Goal: Task Accomplishment & Management: Complete application form

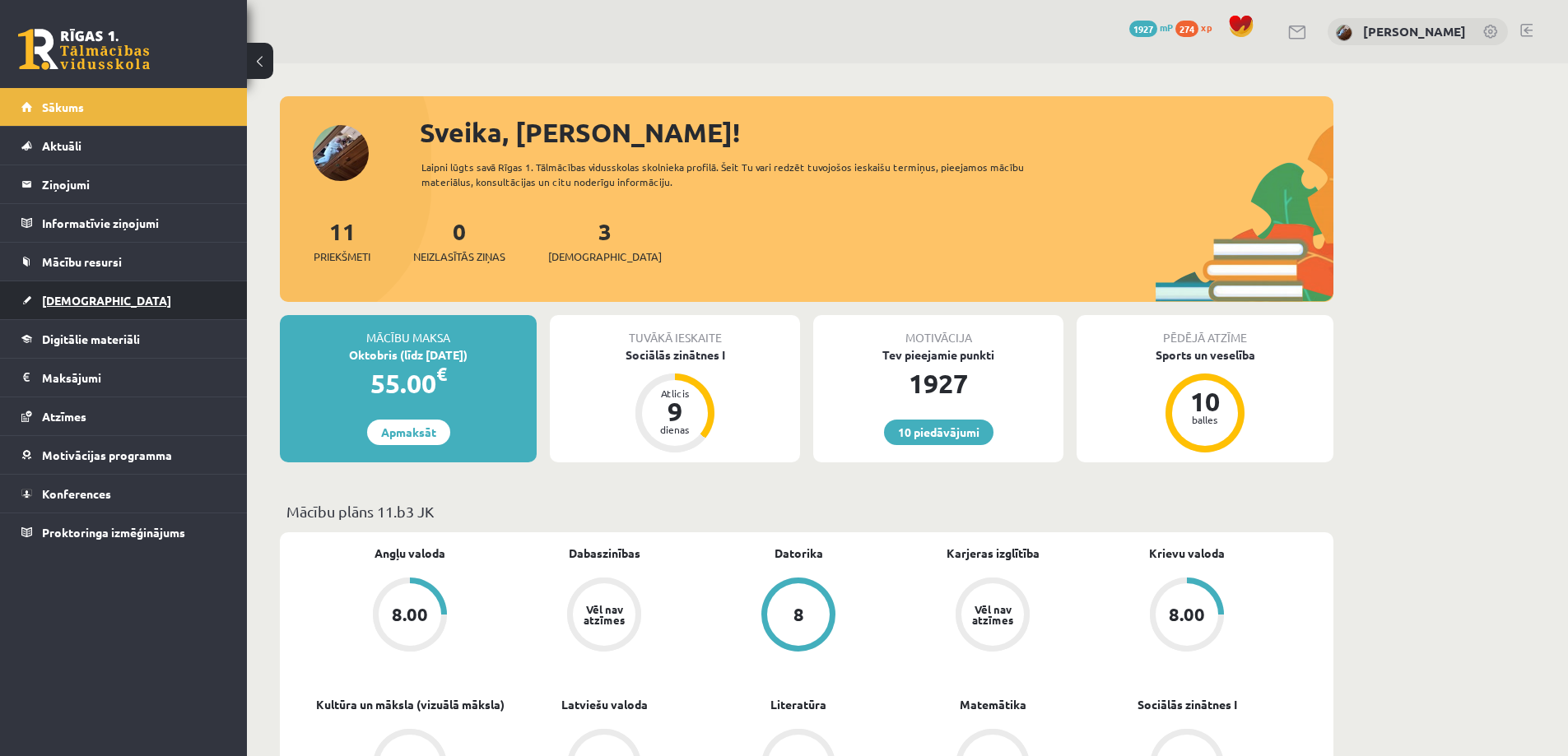
click at [57, 309] on link "[DEMOGRAPHIC_DATA]" at bounding box center [123, 300] width 205 height 38
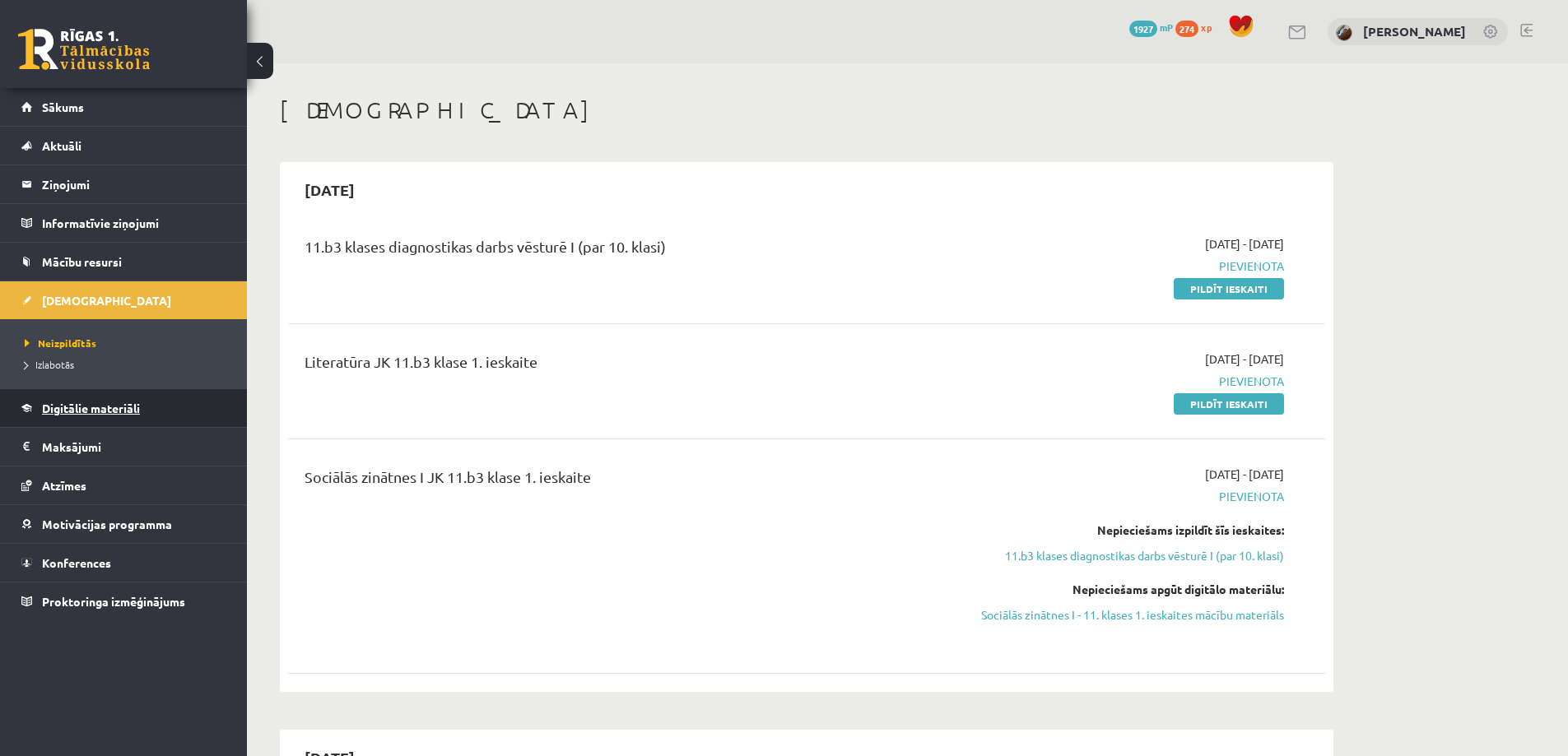
click at [66, 417] on link "Digitālie materiāli" at bounding box center [123, 408] width 205 height 38
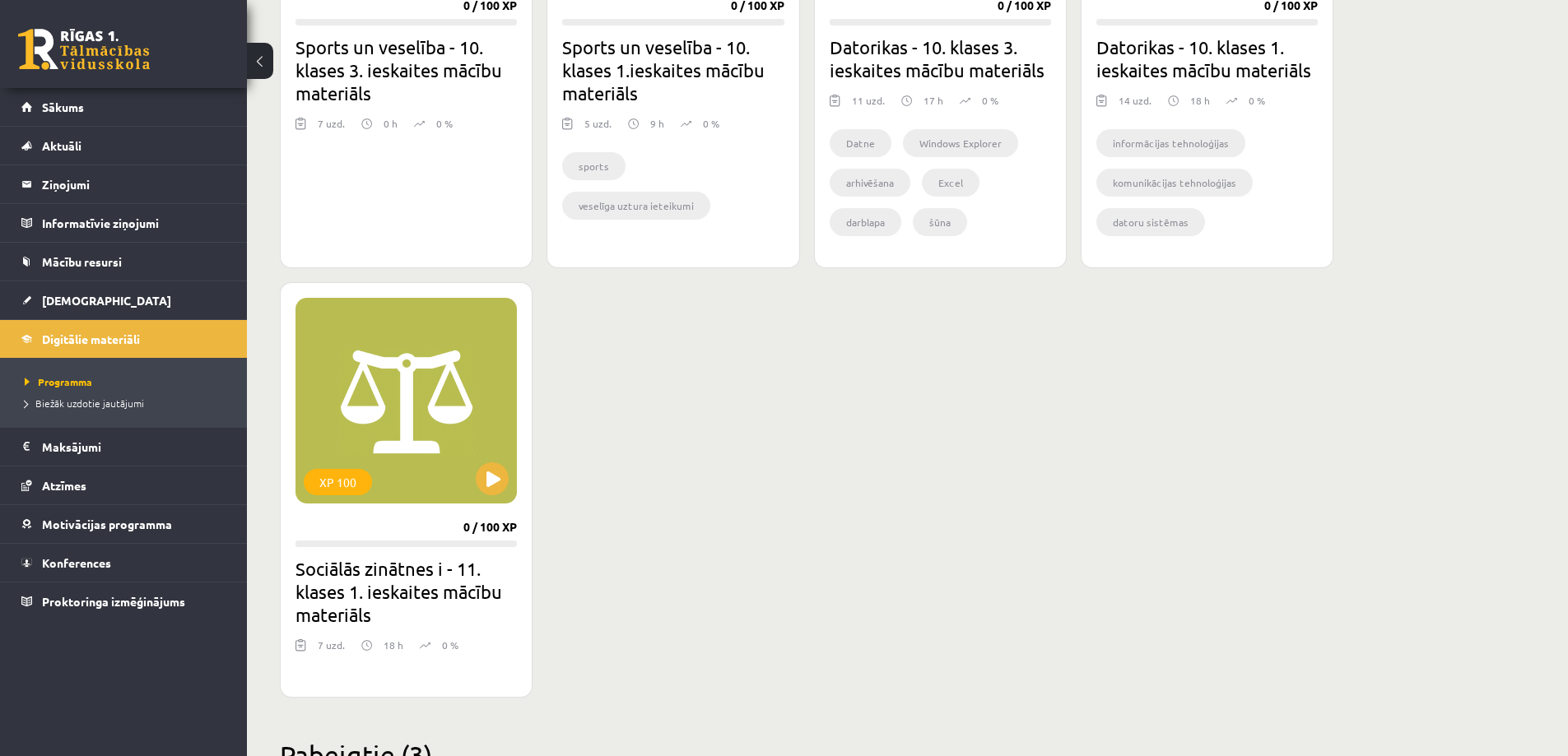
scroll to position [1234, 0]
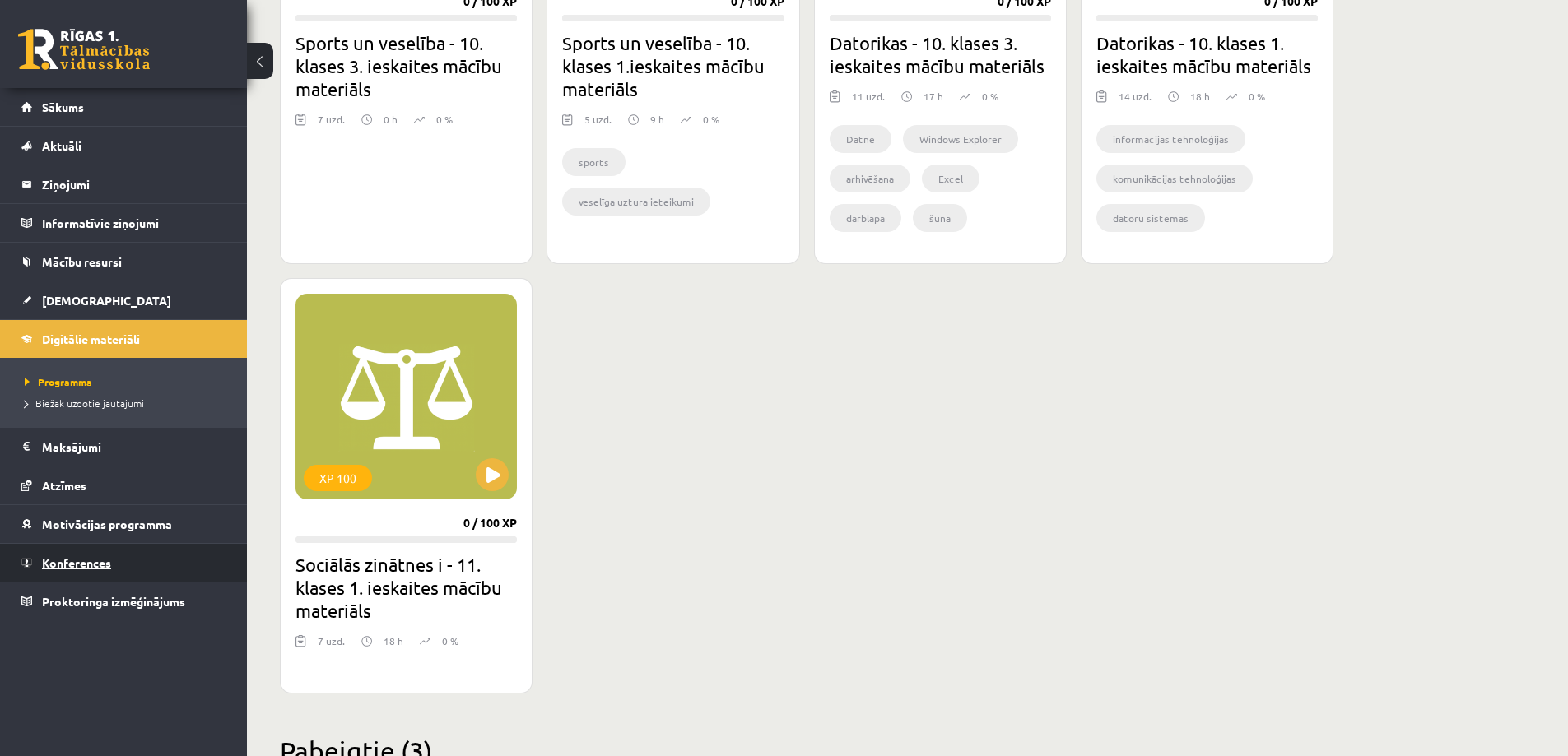
click at [60, 549] on link "Konferences" at bounding box center [123, 563] width 205 height 38
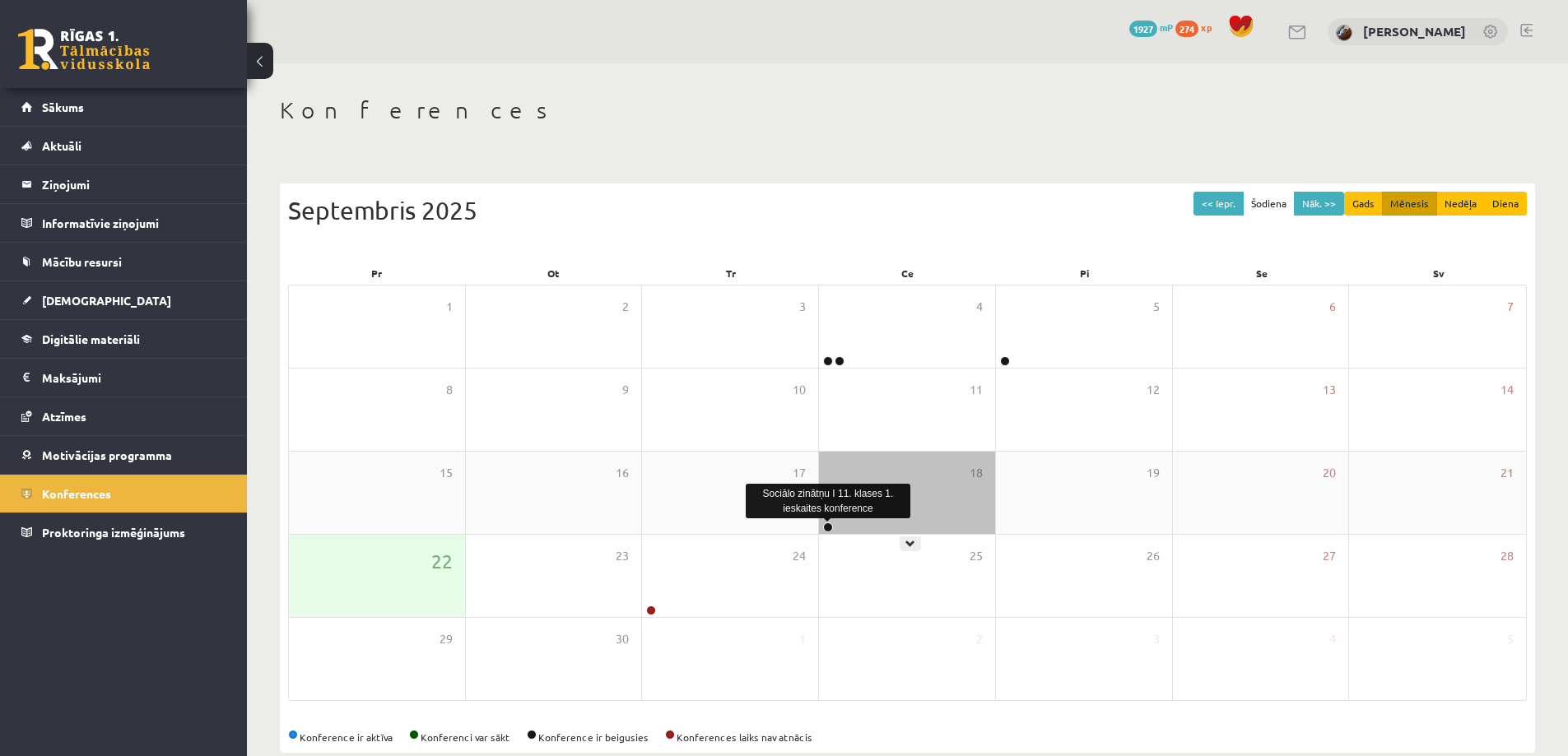
click at [831, 526] on link at bounding box center [829, 527] width 10 height 10
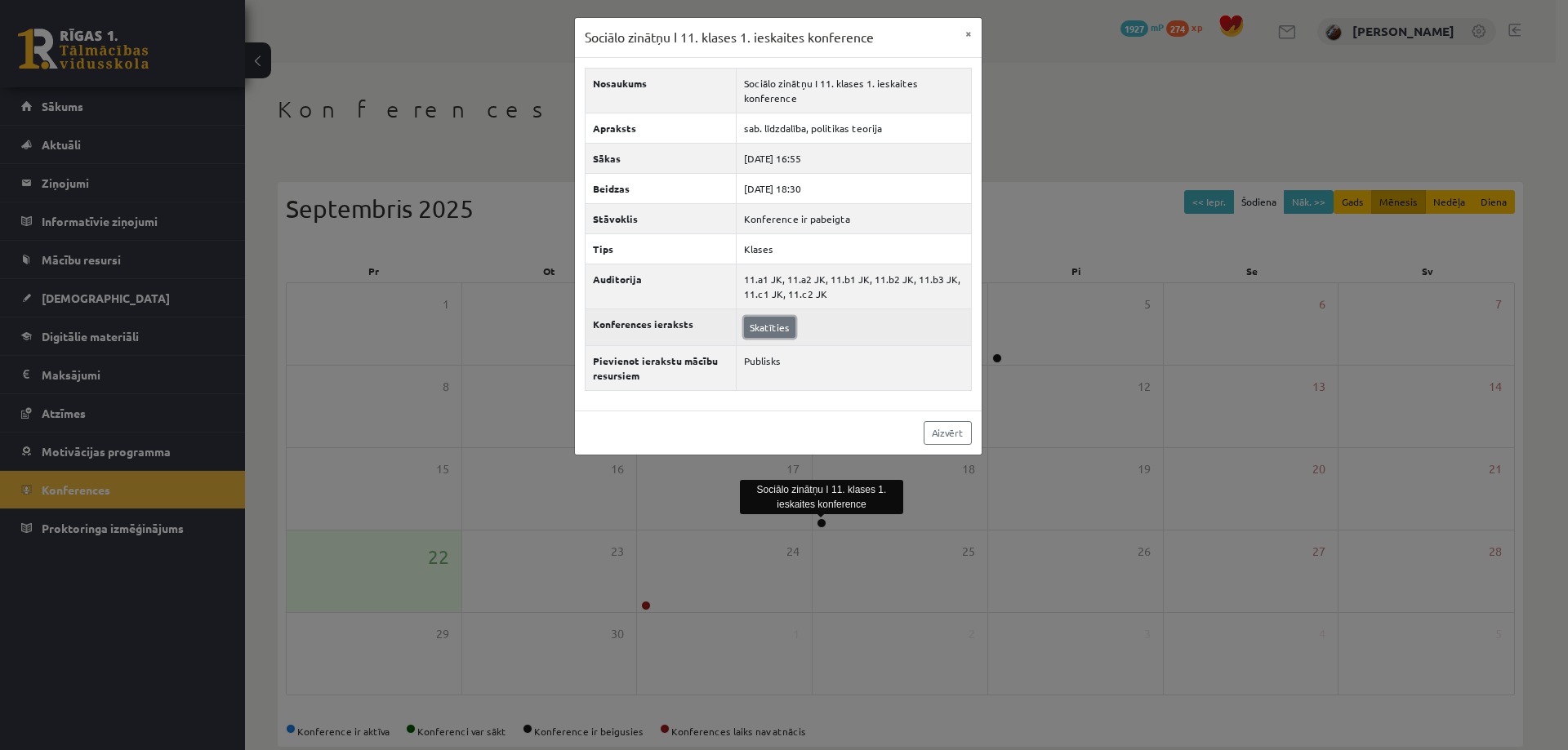
click at [781, 324] on link "Skatīties" at bounding box center [770, 326] width 51 height 21
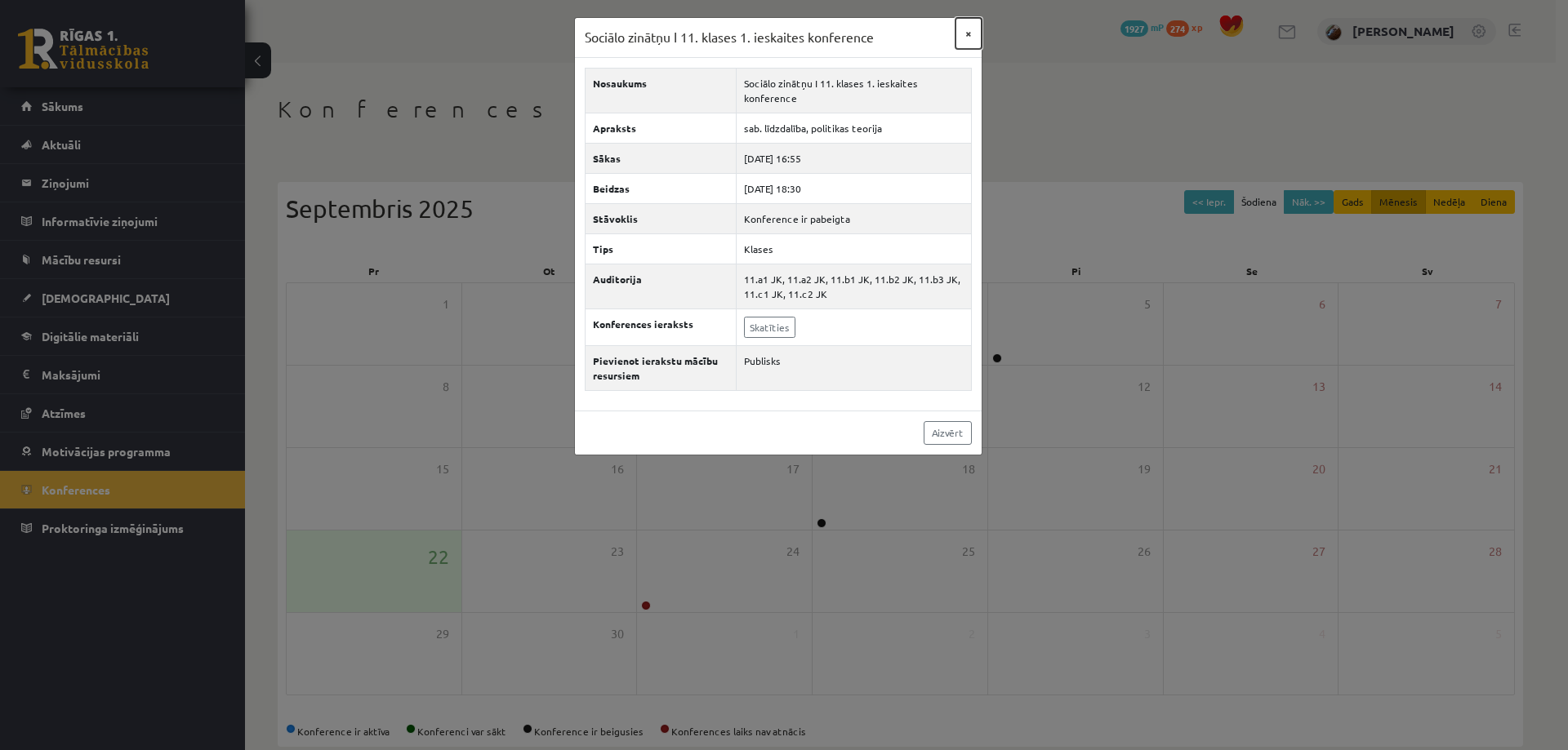
click at [967, 35] on button "×" at bounding box center [968, 33] width 26 height 31
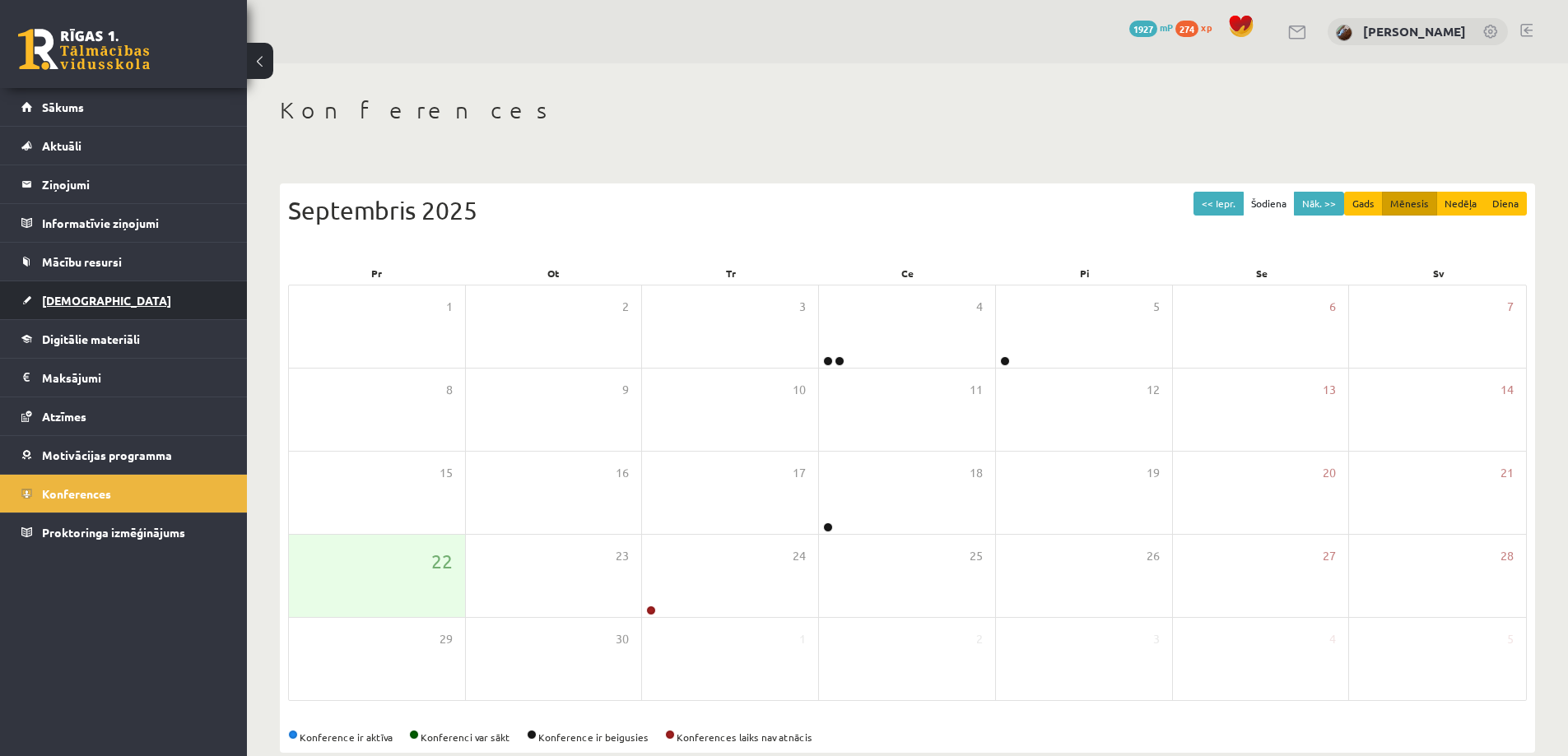
click at [79, 302] on span "[DEMOGRAPHIC_DATA]" at bounding box center [106, 299] width 129 height 14
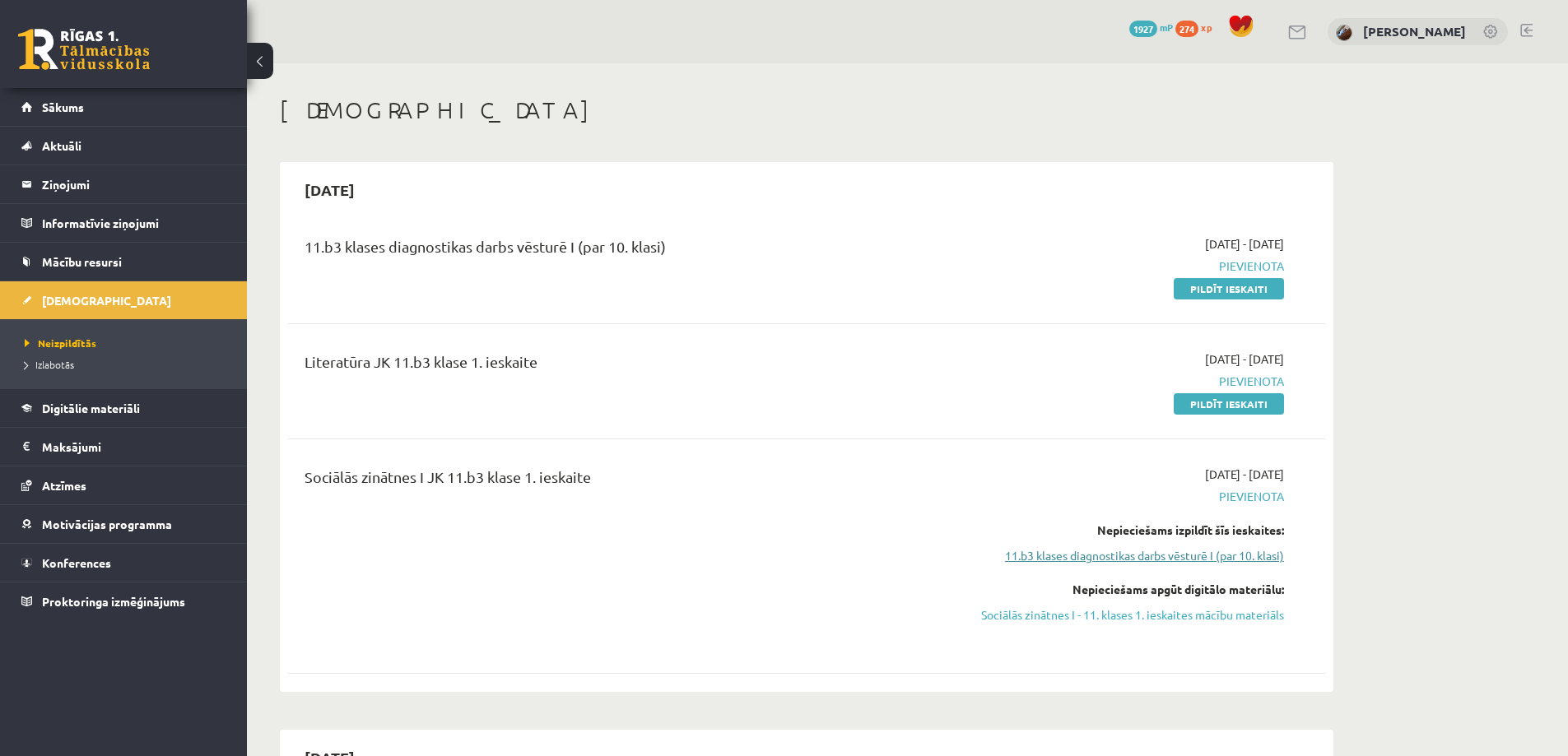
click at [1045, 550] on link "11.b3 klases diagnostikas darbs vēsturē I (par 10. klasi)" at bounding box center [1129, 555] width 311 height 17
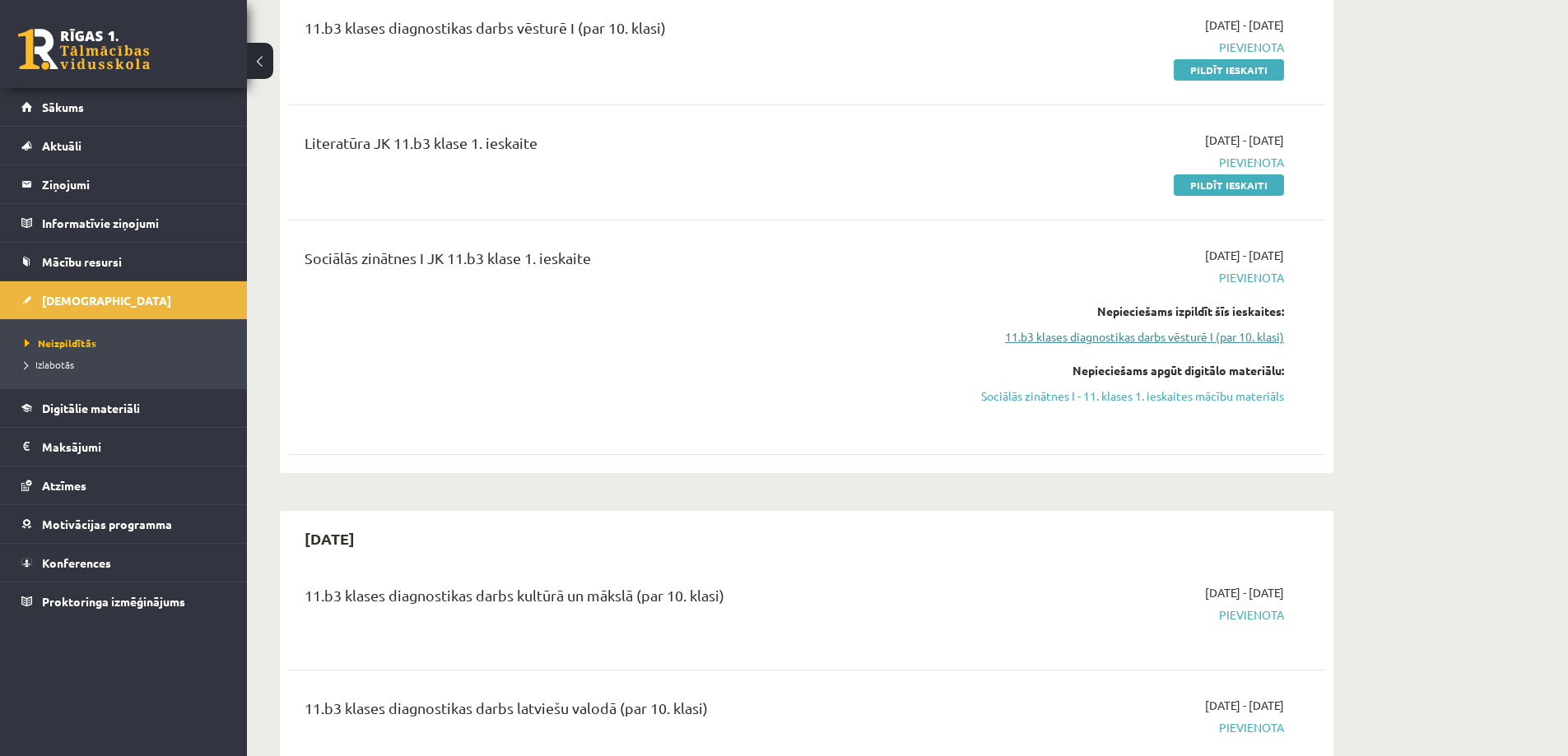
click at [1063, 336] on link "11.b3 klases diagnostikas darbs vēsturē I (par 10. klasi)" at bounding box center [1129, 337] width 311 height 17
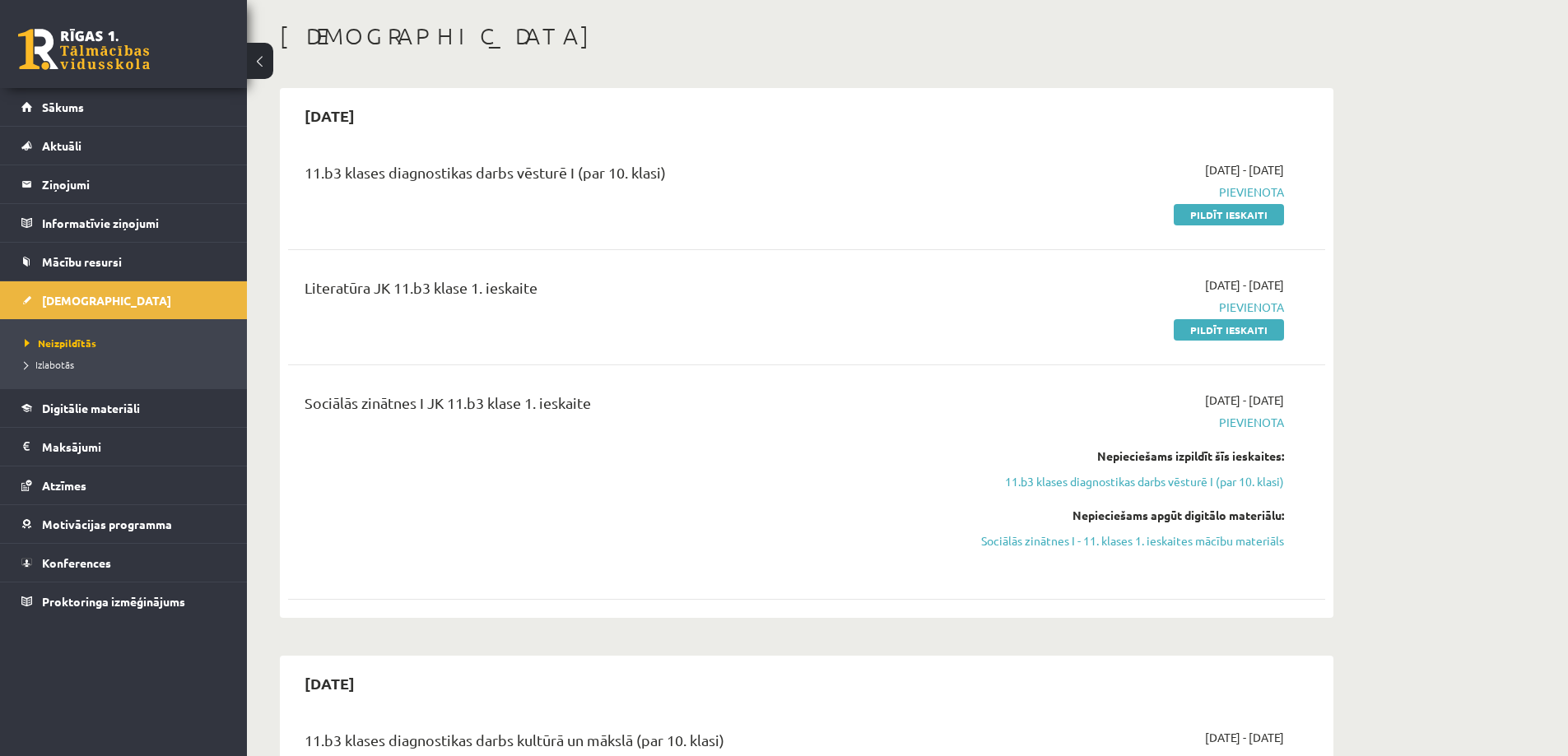
scroll to position [0, 0]
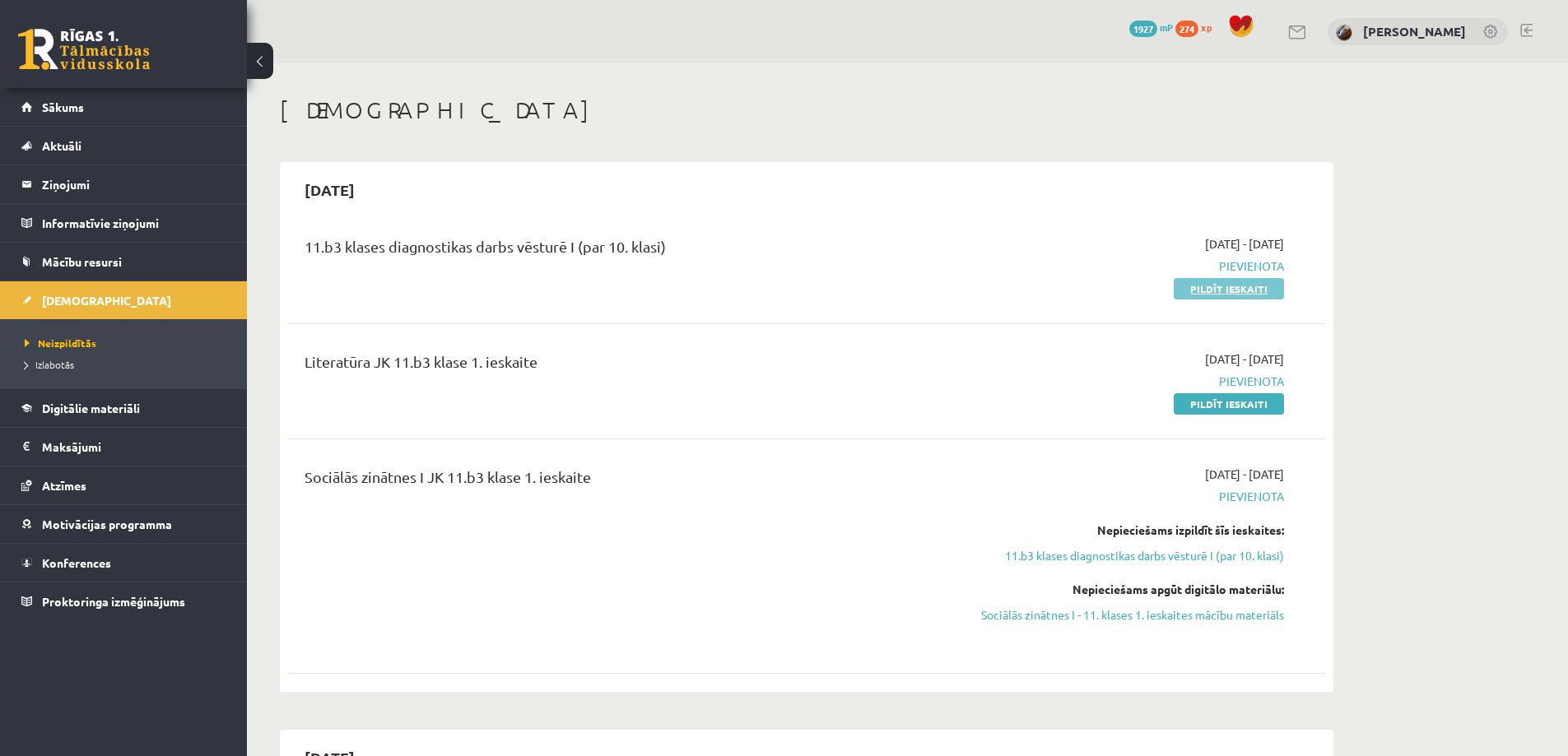
click at [1206, 287] on link "Pildīt ieskaiti" at bounding box center [1229, 288] width 111 height 21
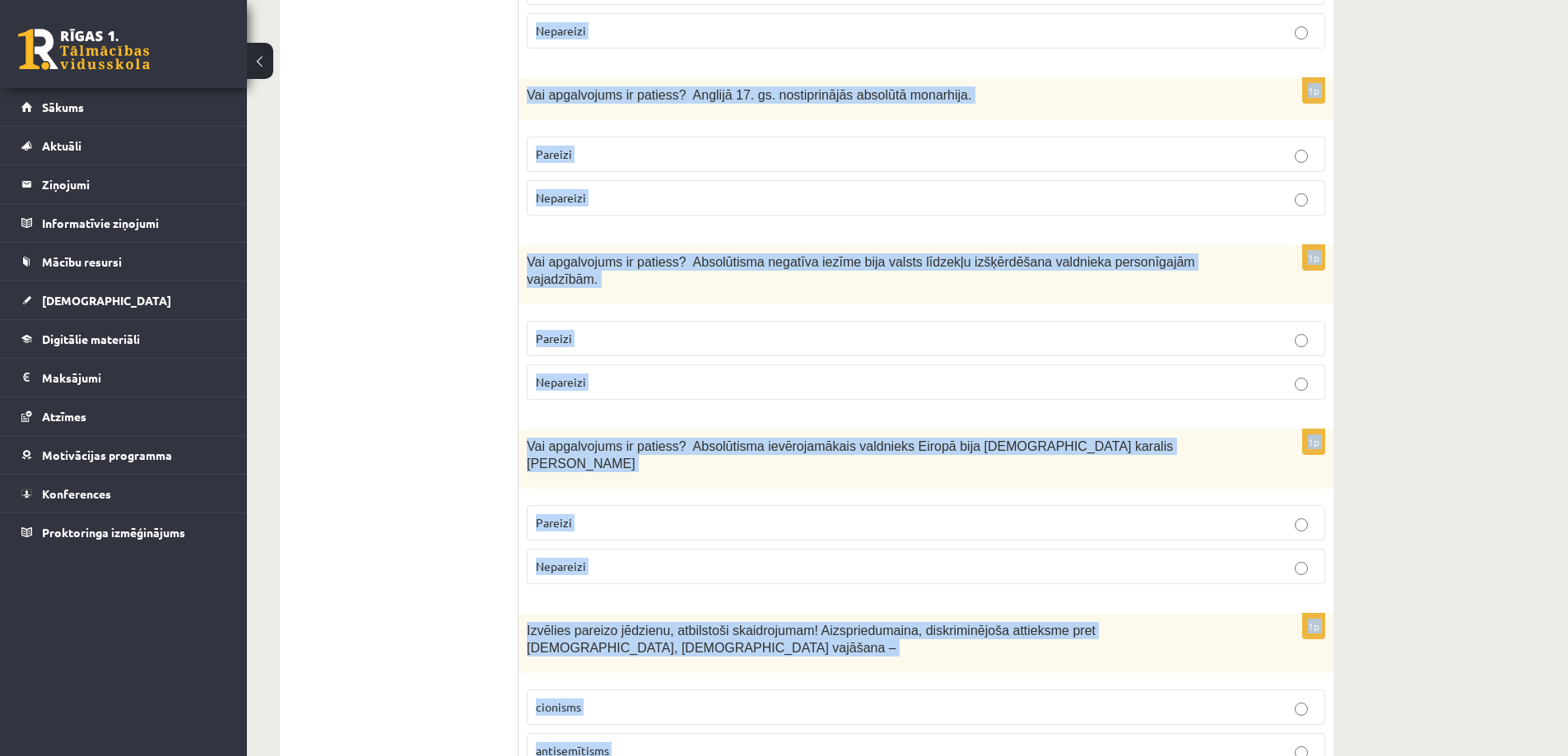
scroll to position [5413, 0]
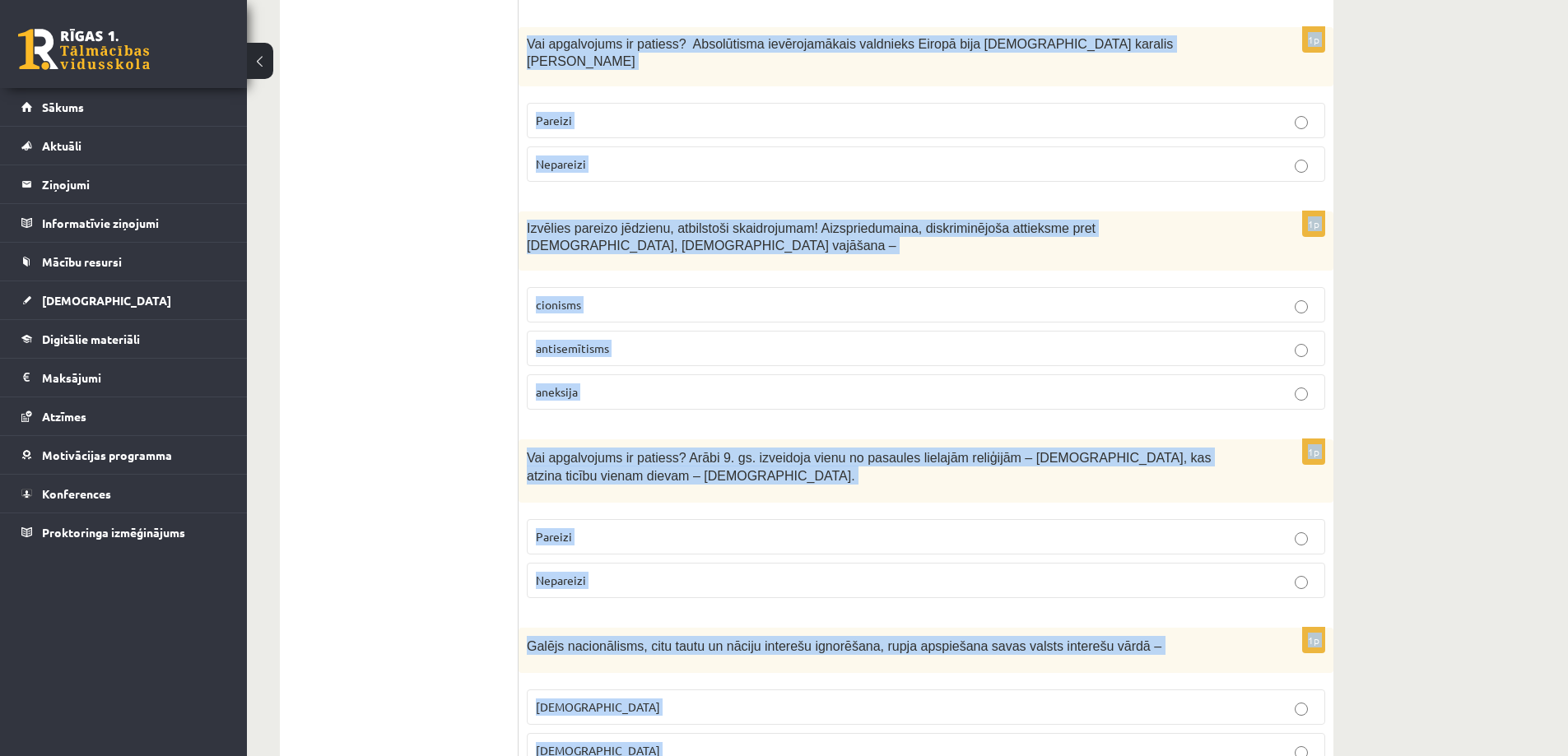
drag, startPoint x: 529, startPoint y: 243, endPoint x: 1236, endPoint y: 716, distance: 850.6
copy form "Vai apgalvojums ir patiess? Absolūtismam bija raksturīga valsts iedzīvotāju nep…"
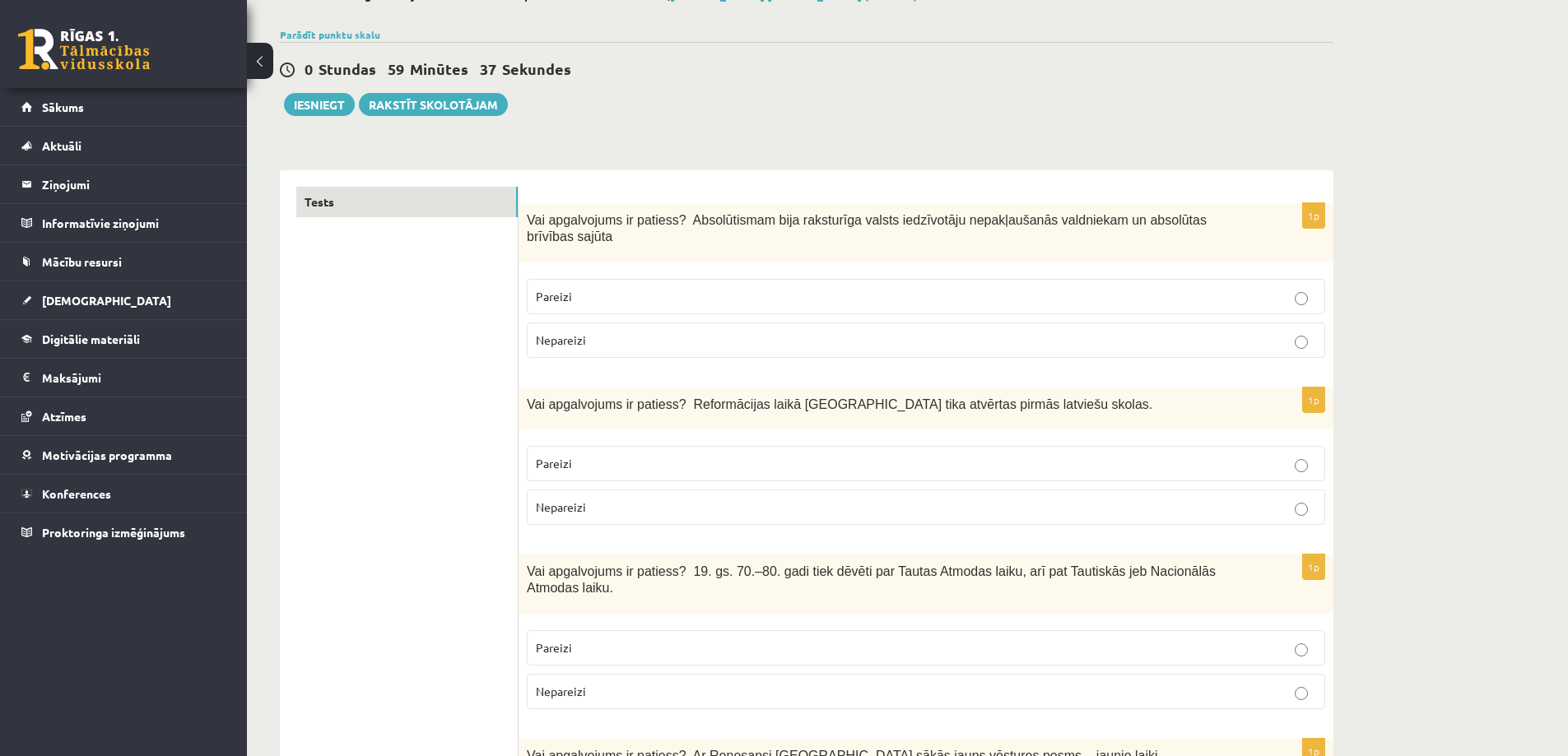
scroll to position [82, 0]
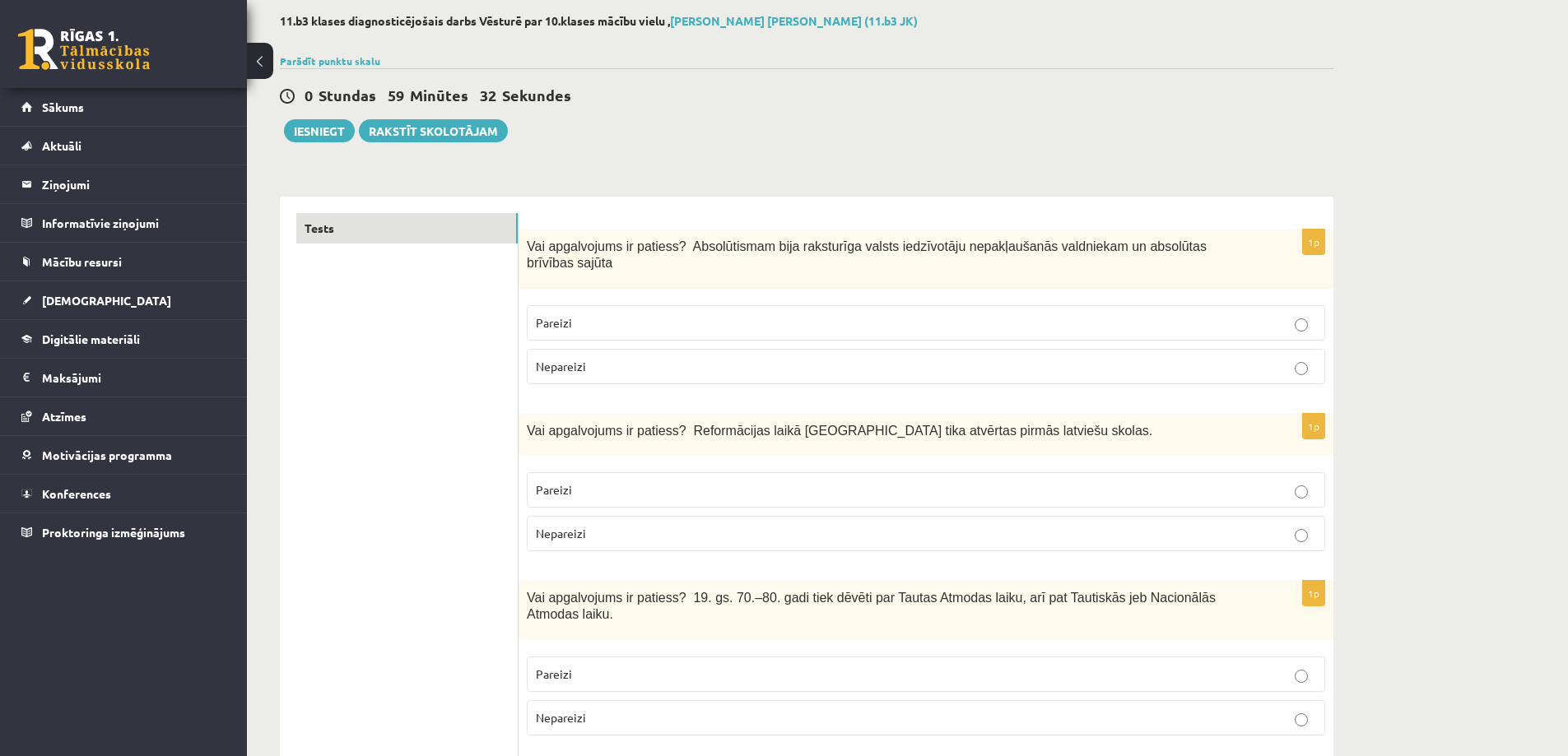
click at [599, 358] on p "Nepareizi" at bounding box center [926, 367] width 780 height 17
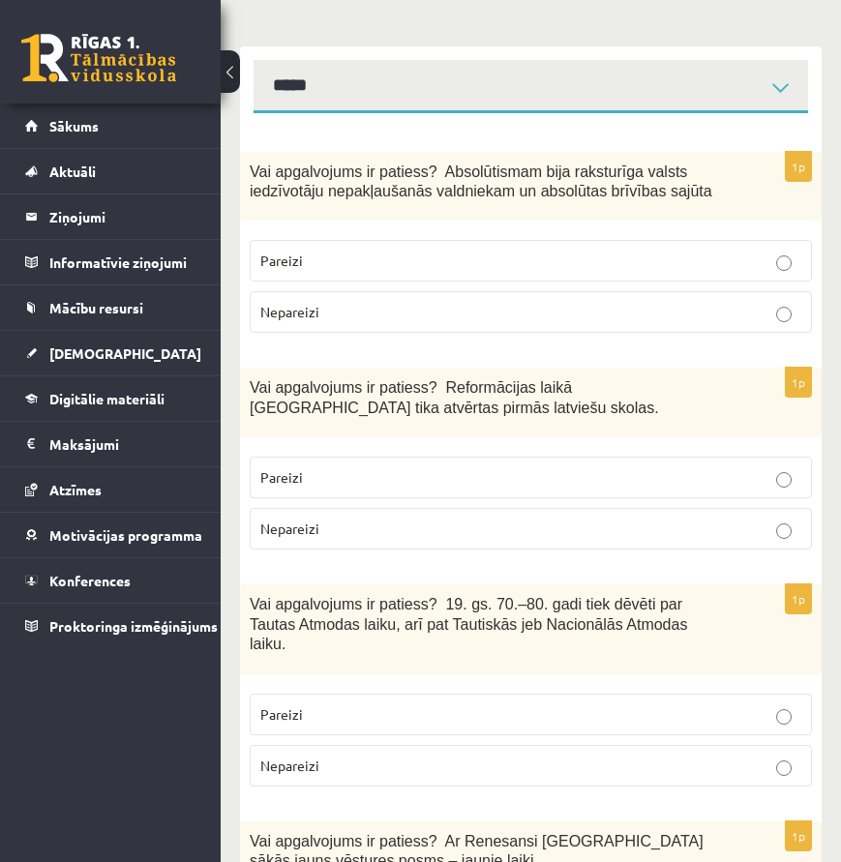
scroll to position [290, 0]
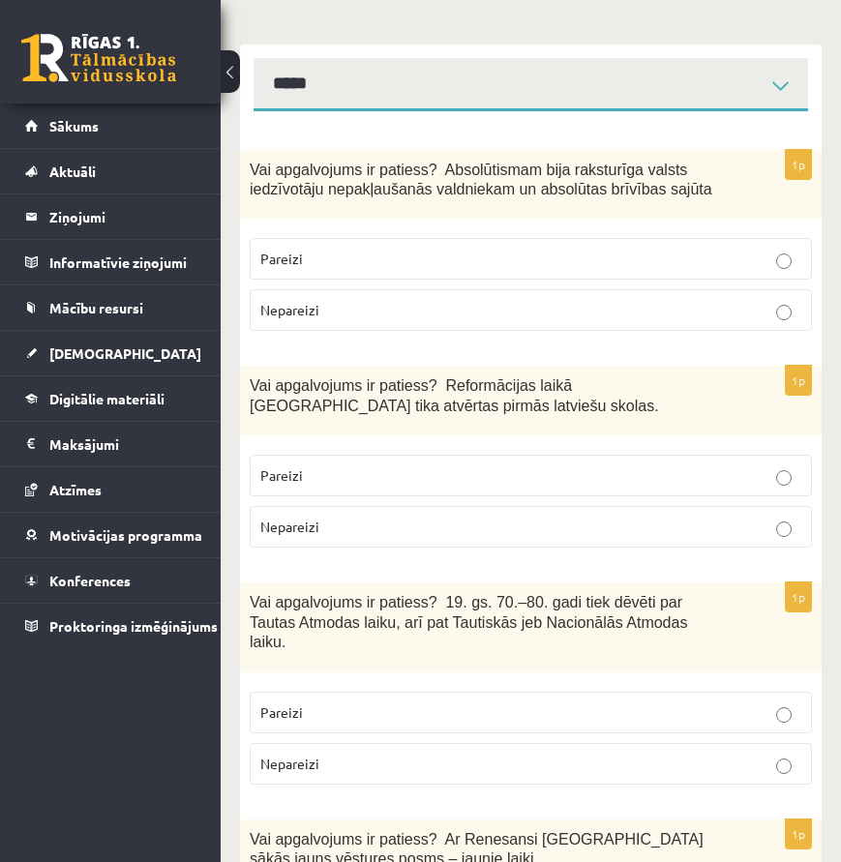
click at [473, 464] on label "Pareizi" at bounding box center [531, 476] width 562 height 42
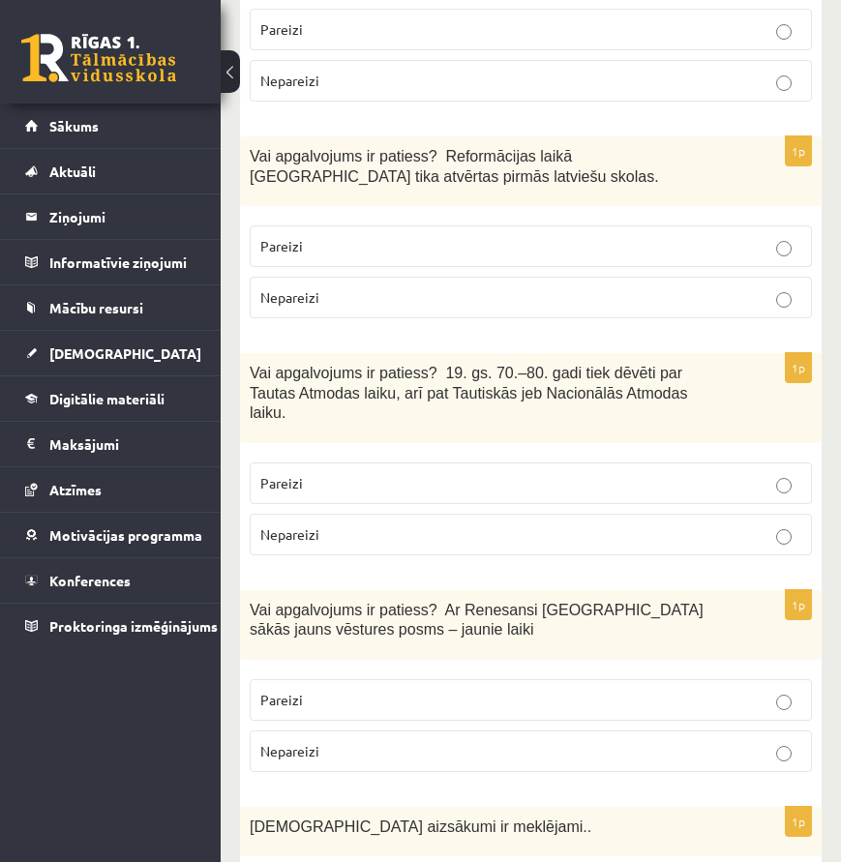
scroll to position [581, 0]
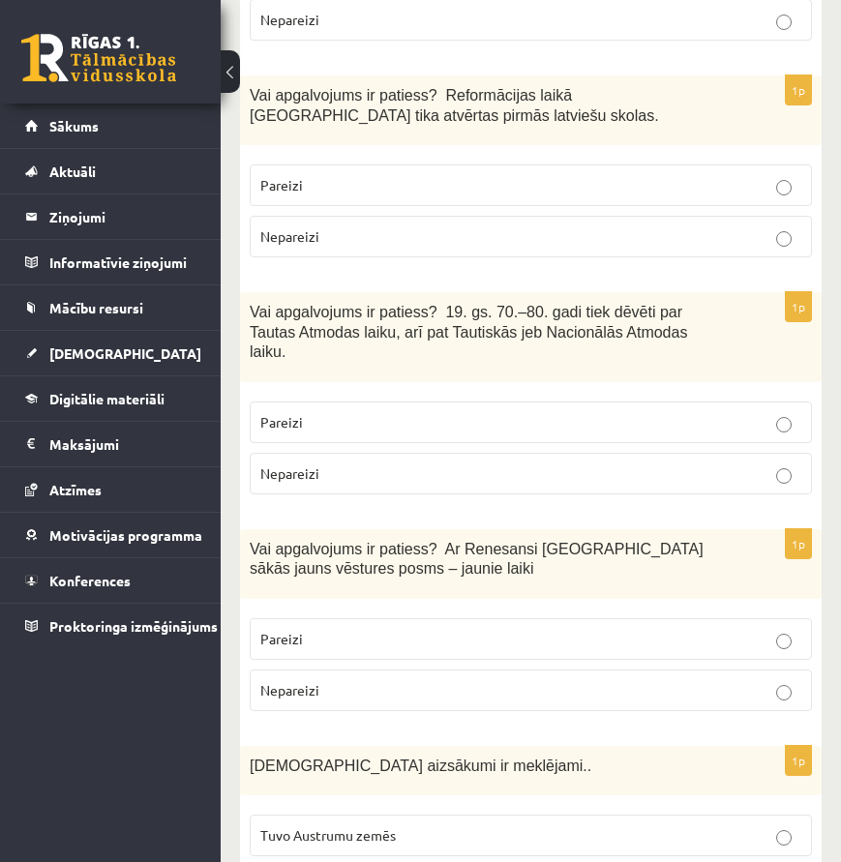
click at [404, 412] on p "Pareizi" at bounding box center [530, 422] width 541 height 20
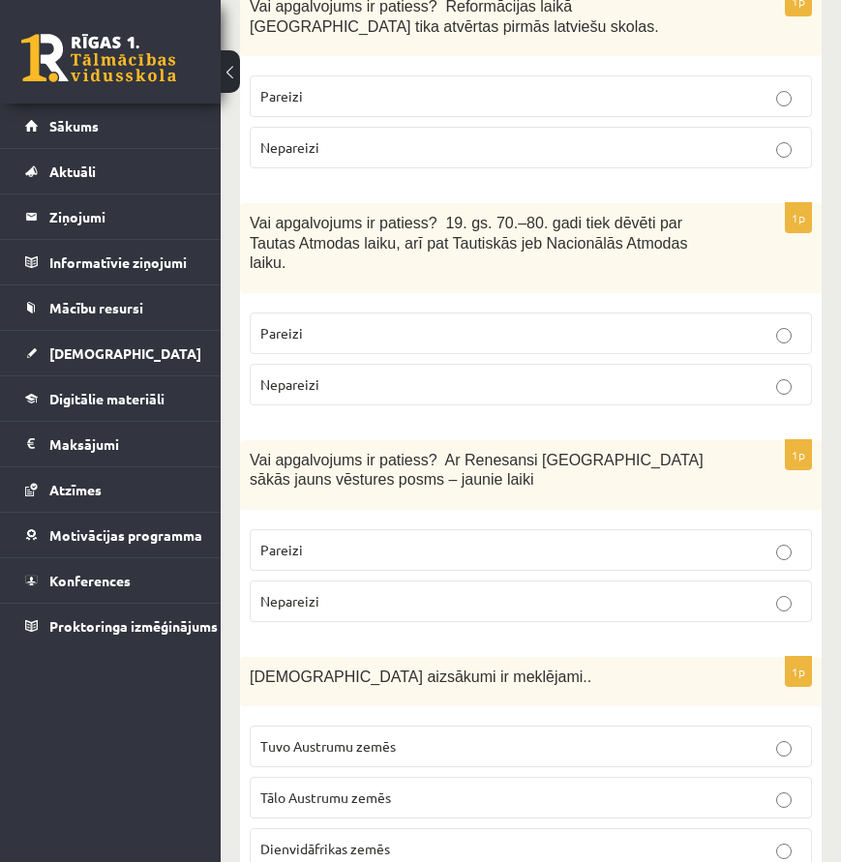
scroll to position [677, 0]
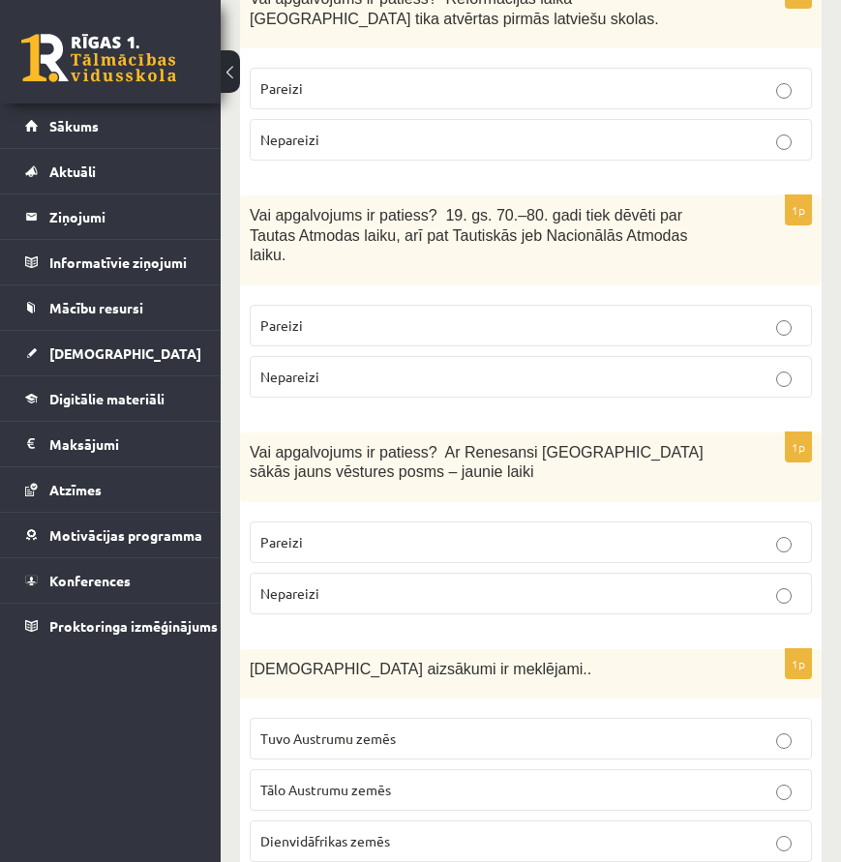
click at [350, 537] on label "Pareizi" at bounding box center [531, 543] width 562 height 42
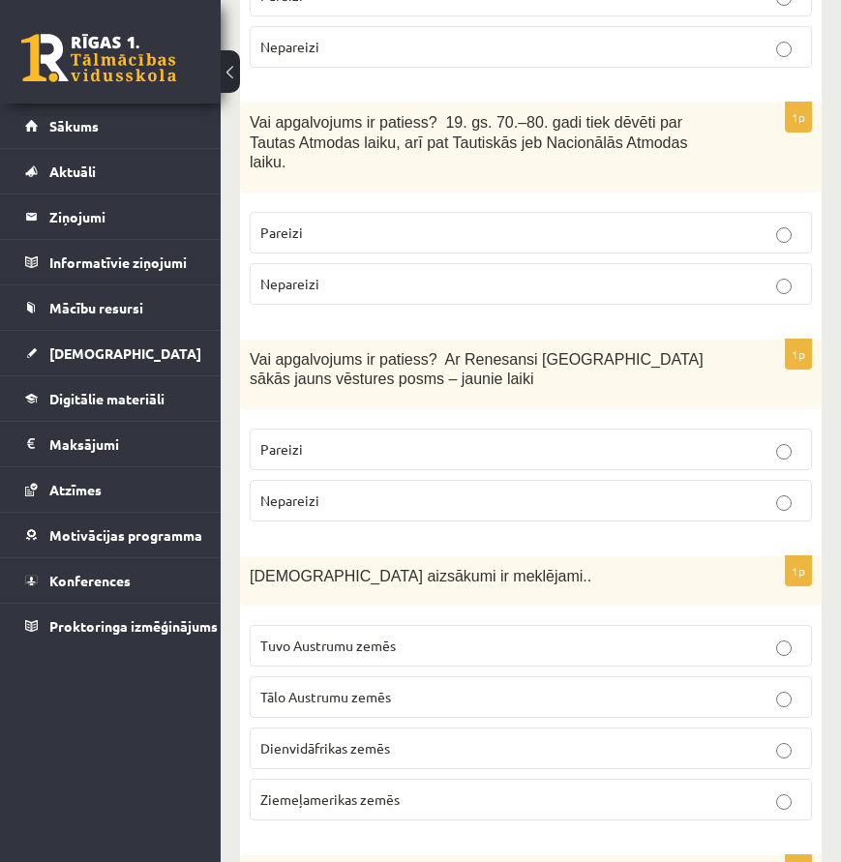
scroll to position [774, 0]
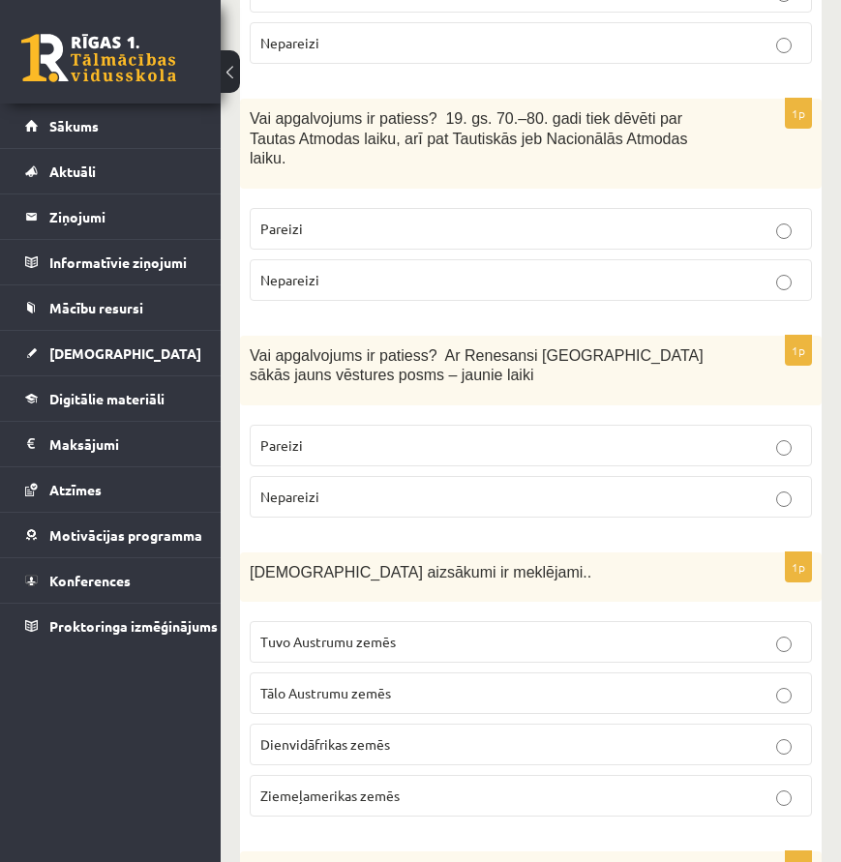
click at [373, 633] on span "Tuvo Austrumu zemēs" at bounding box center [327, 641] width 135 height 17
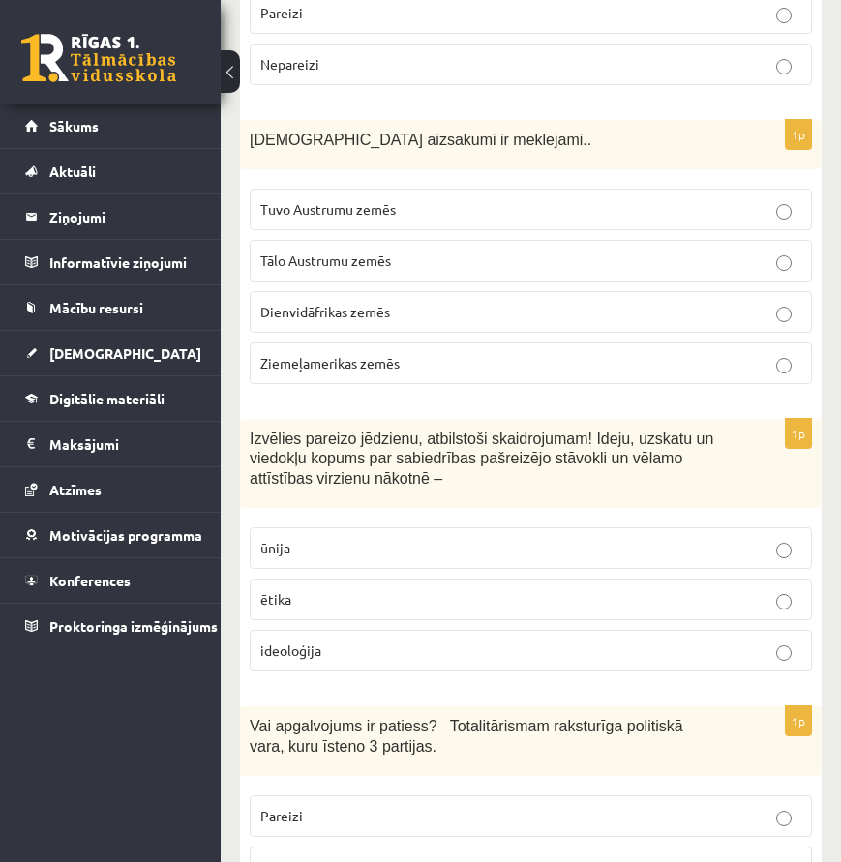
scroll to position [1355, 0]
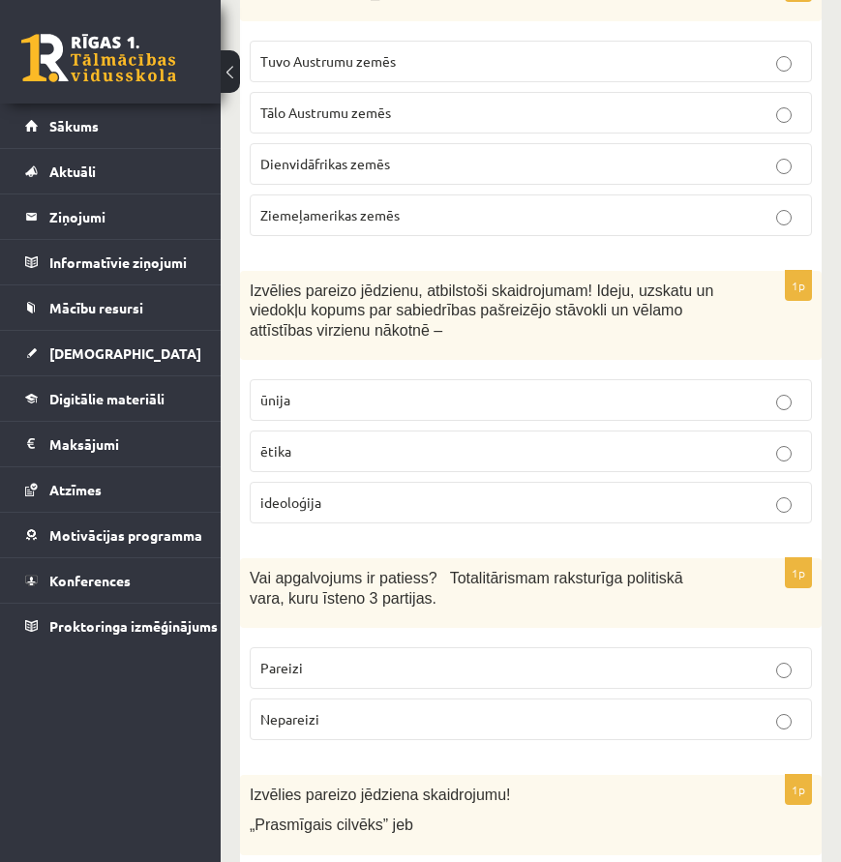
click at [300, 494] on span "ideoloģija" at bounding box center [290, 502] width 61 height 17
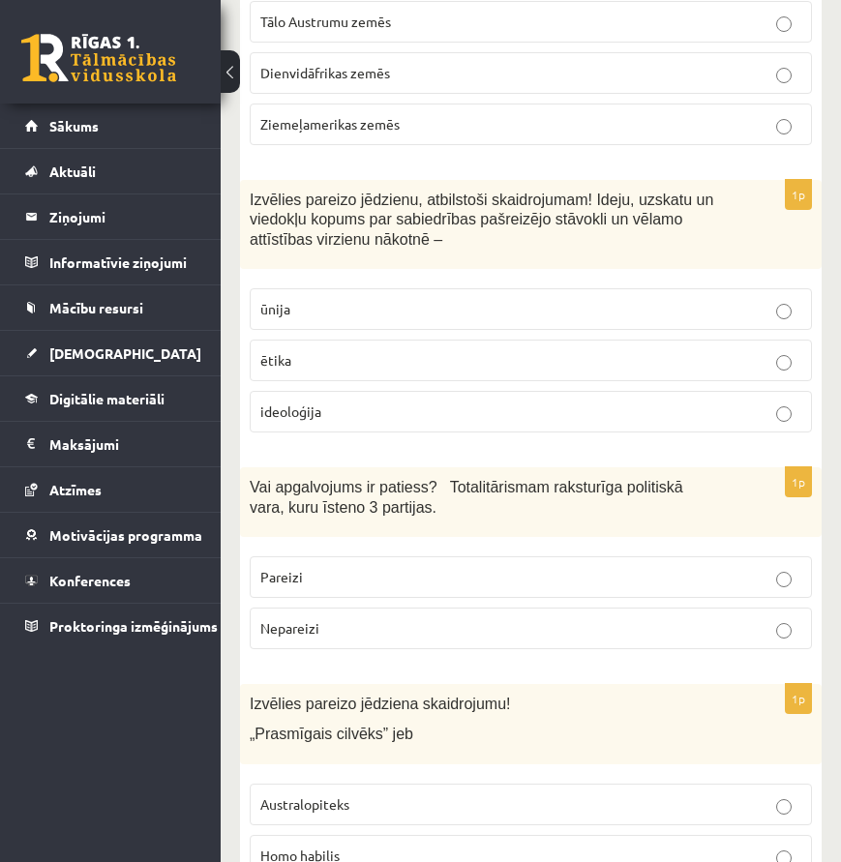
scroll to position [1451, 0]
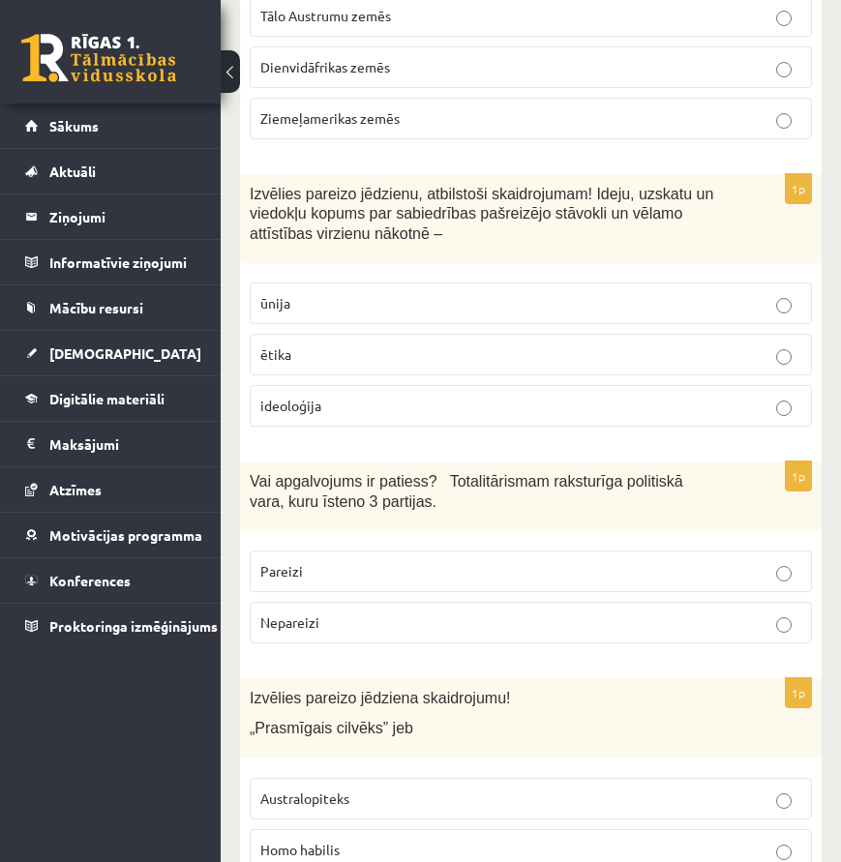
click at [309, 602] on label "Nepareizi" at bounding box center [531, 623] width 562 height 42
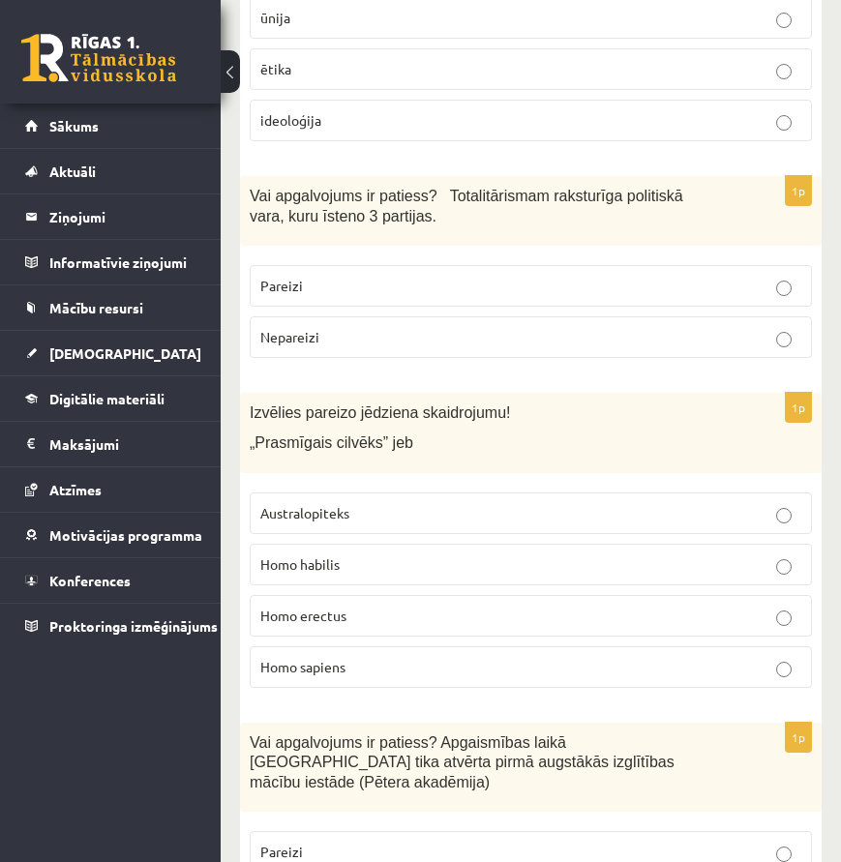
scroll to position [1742, 0]
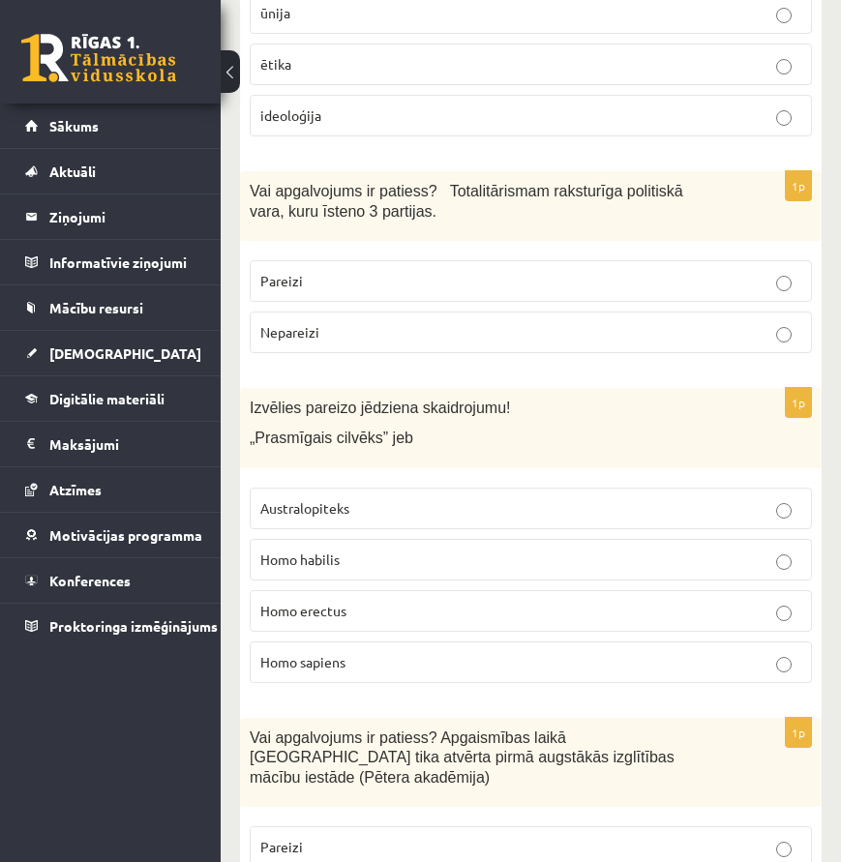
click at [332, 271] on p "Pareizi" at bounding box center [530, 281] width 541 height 20
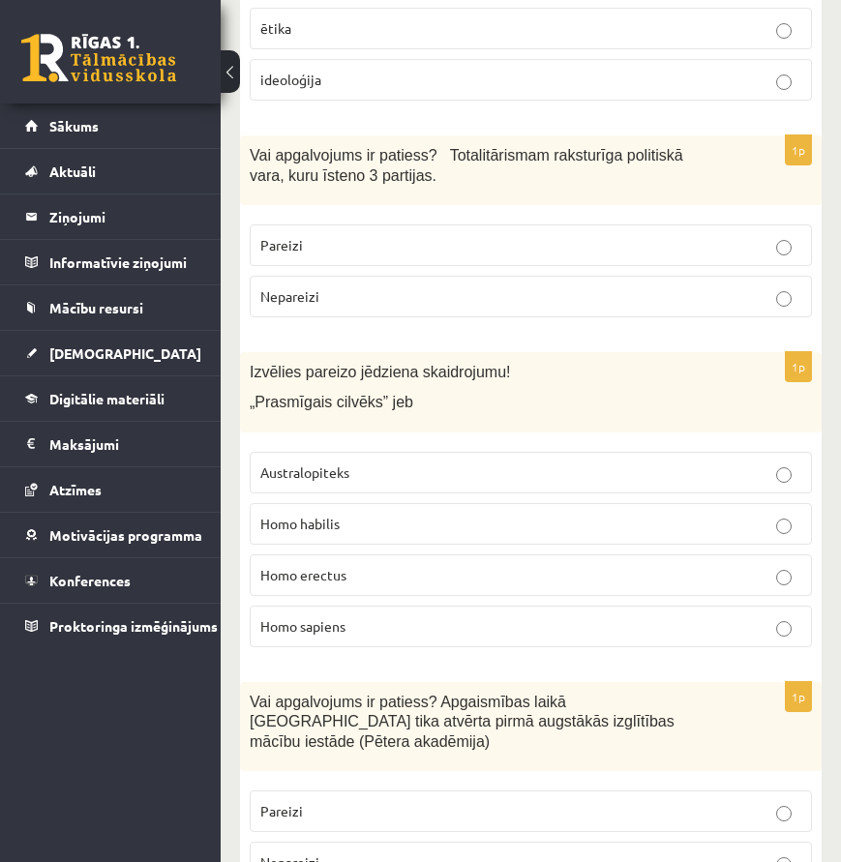
scroll to position [1839, 0]
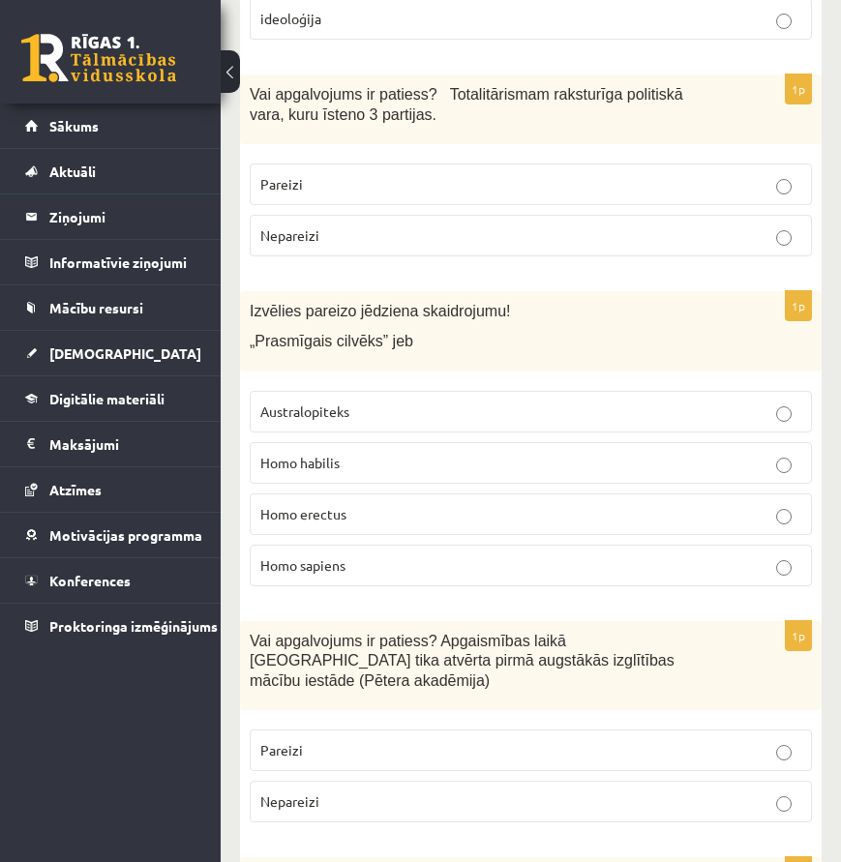
click at [359, 453] on p "Homo habilis" at bounding box center [530, 463] width 541 height 20
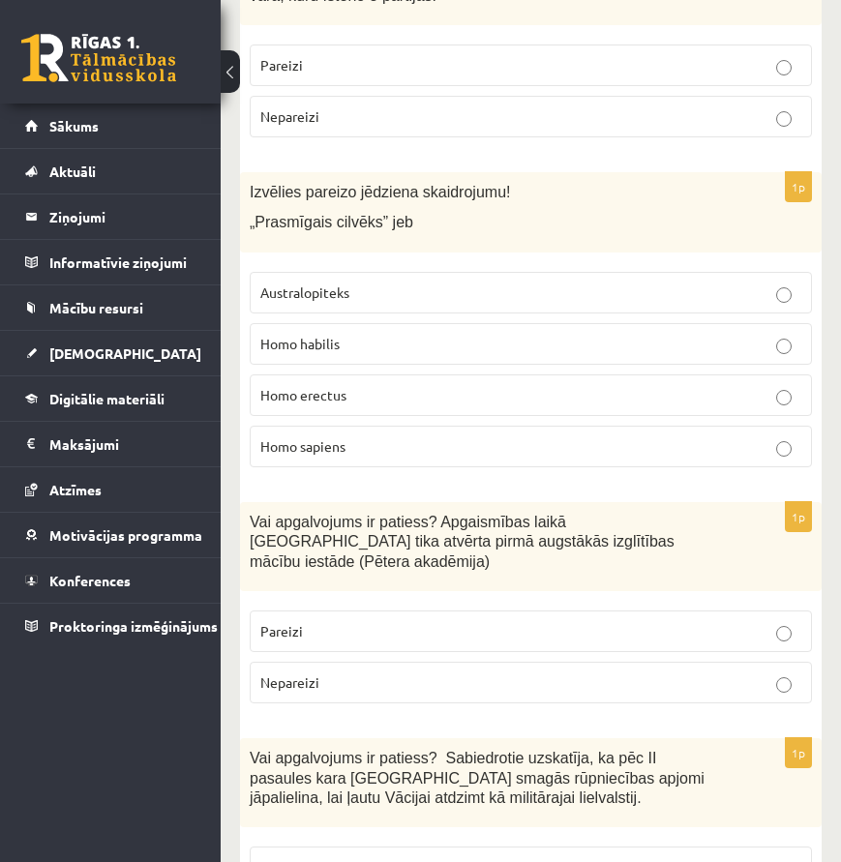
scroll to position [2032, 0]
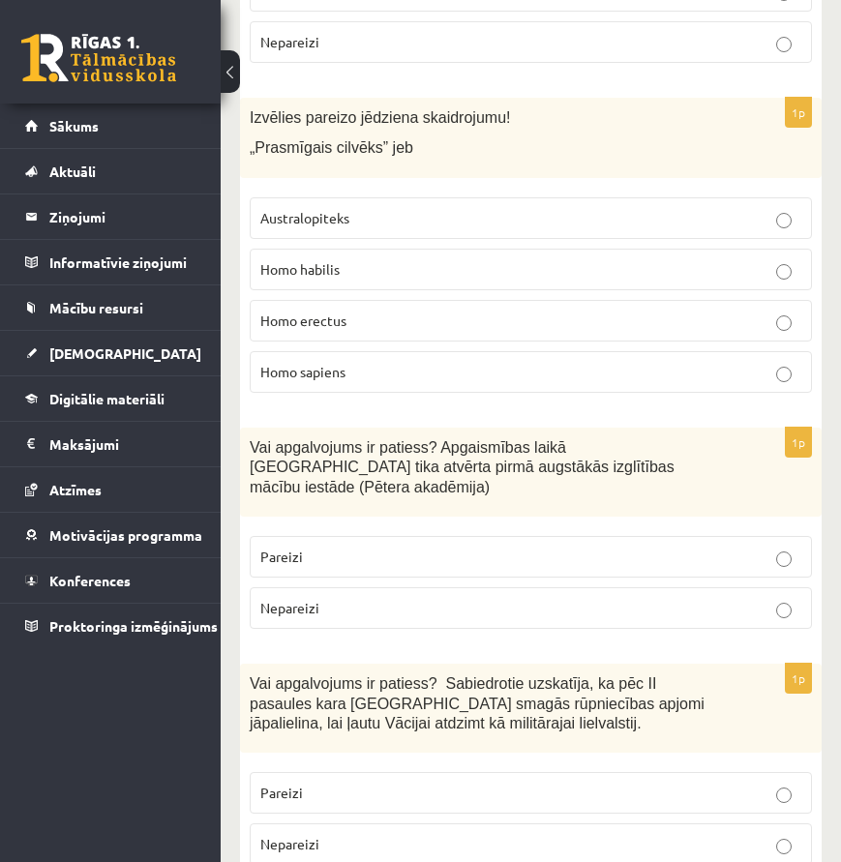
click at [327, 547] on p "Pareizi" at bounding box center [530, 557] width 541 height 20
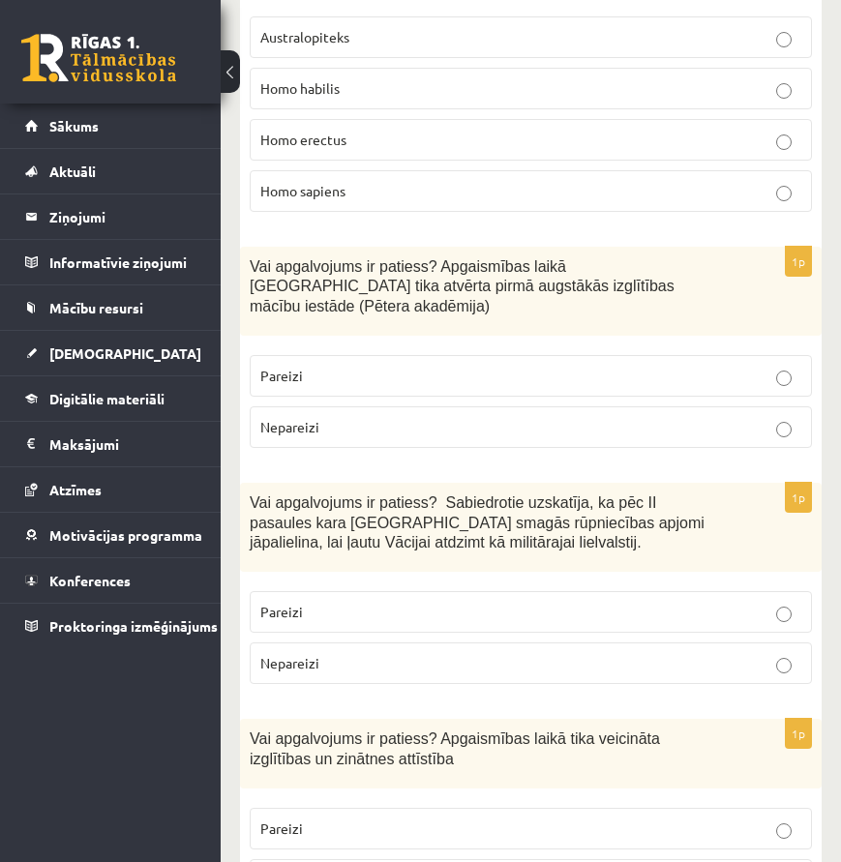
scroll to position [2226, 0]
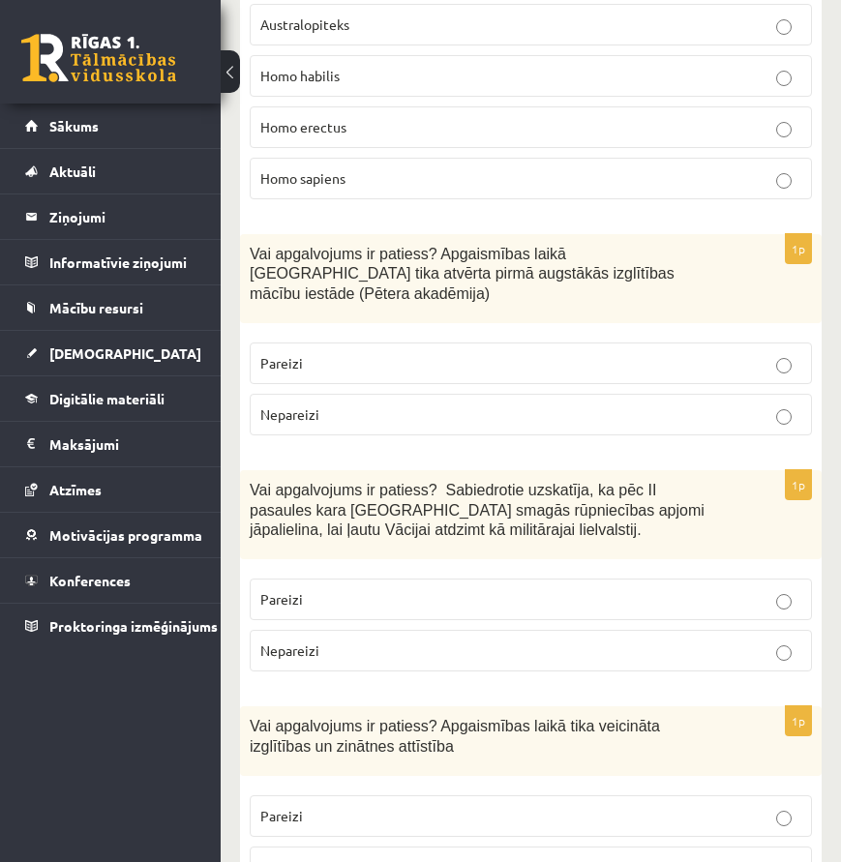
click at [327, 641] on p "Nepareizi" at bounding box center [530, 651] width 541 height 20
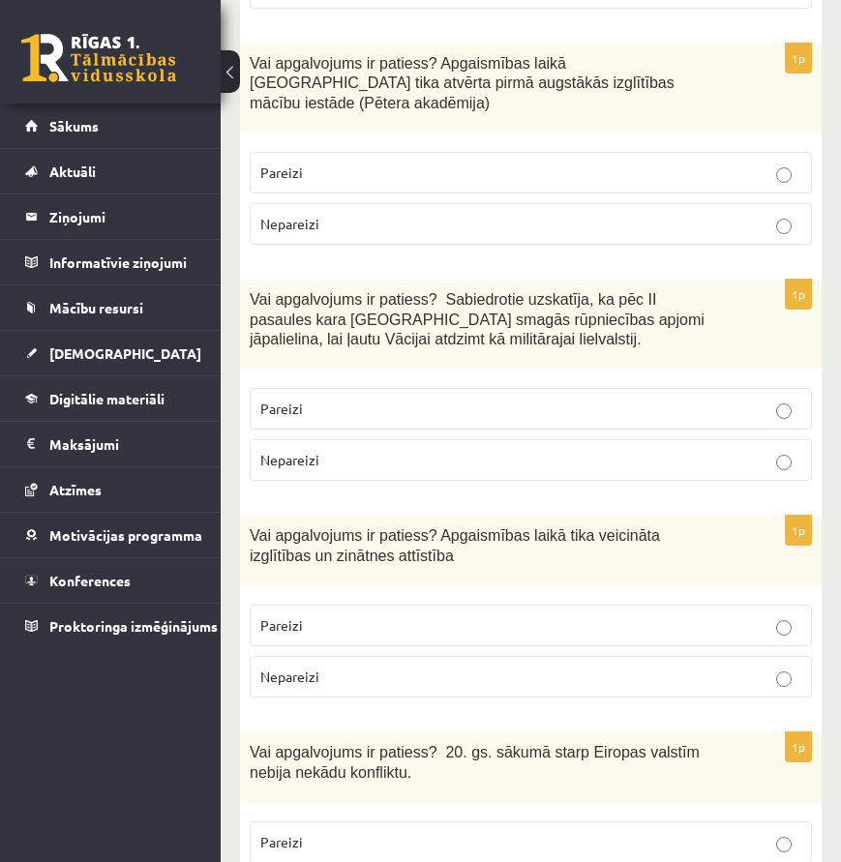
scroll to position [2419, 0]
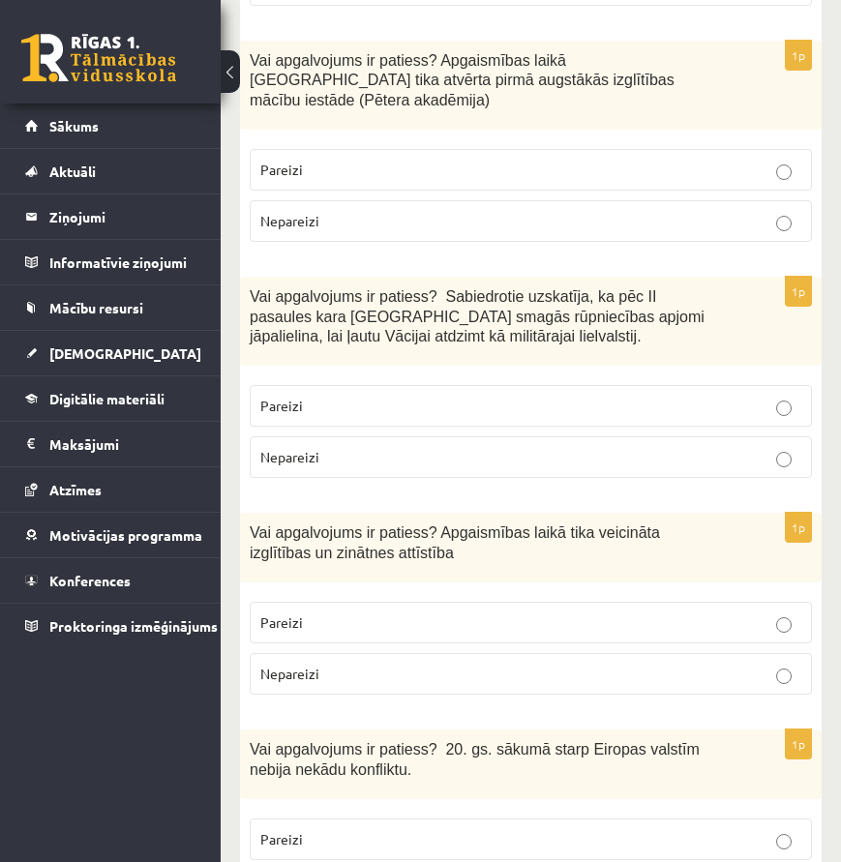
click at [348, 613] on p "Pareizi" at bounding box center [530, 623] width 541 height 20
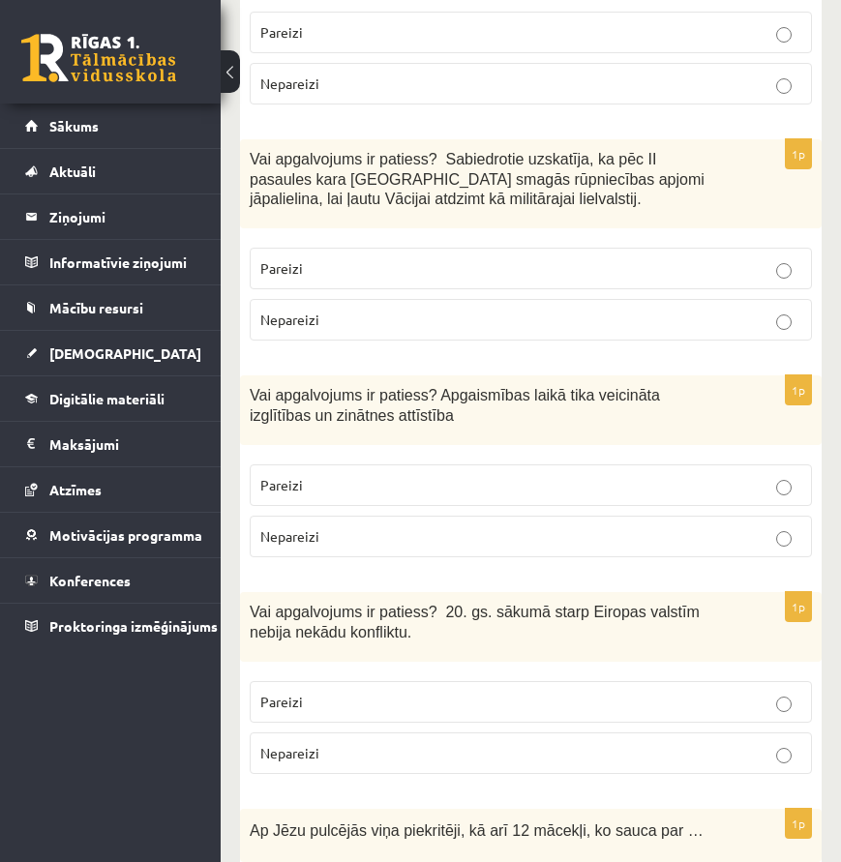
scroll to position [2613, 0]
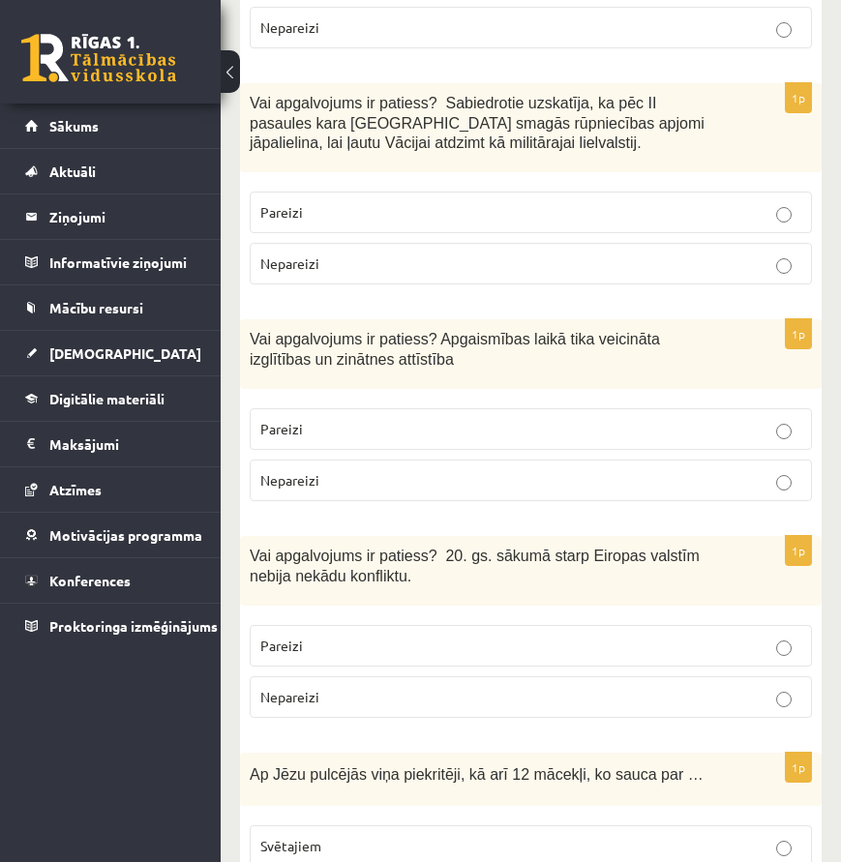
click at [337, 687] on p "Nepareizi" at bounding box center [530, 697] width 541 height 20
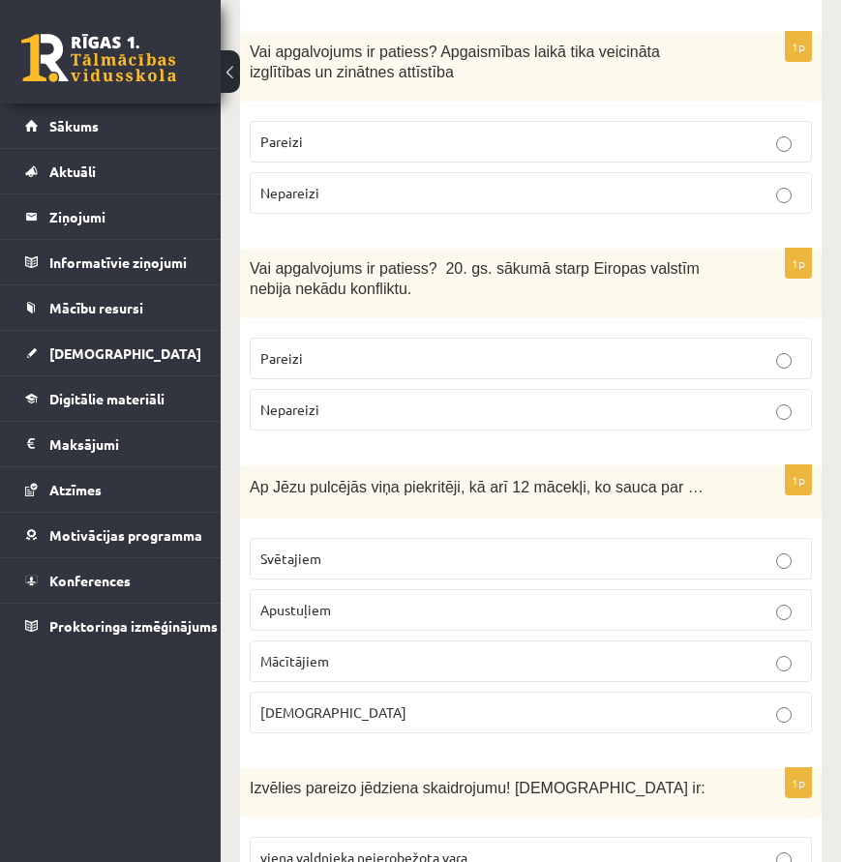
scroll to position [2903, 0]
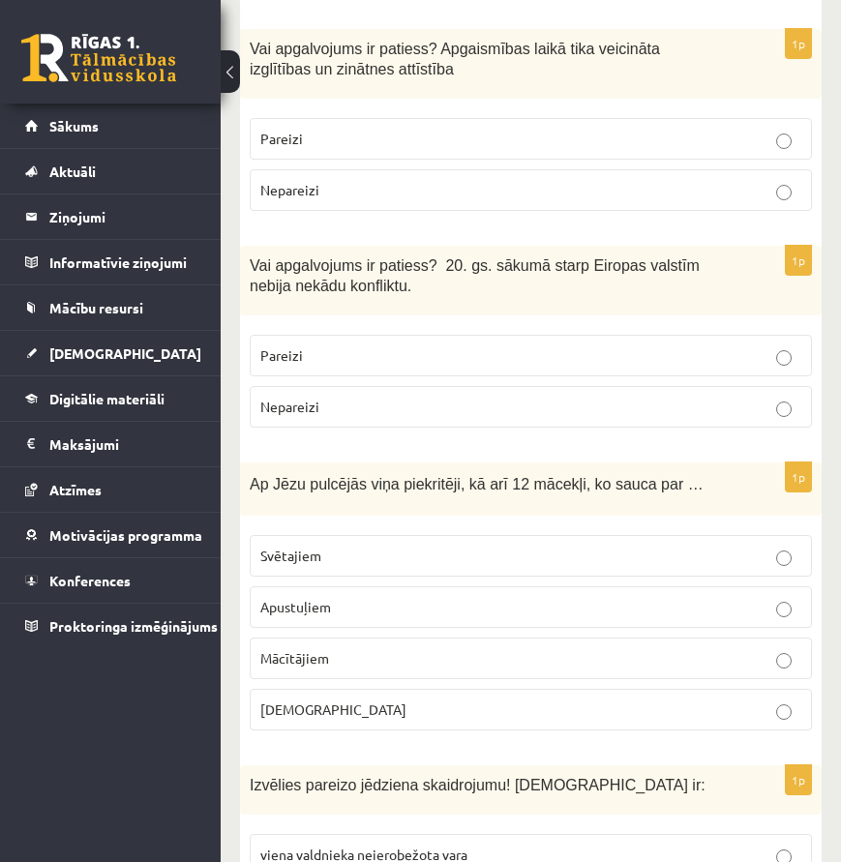
click at [345, 597] on p "Apustuļiem" at bounding box center [530, 607] width 541 height 20
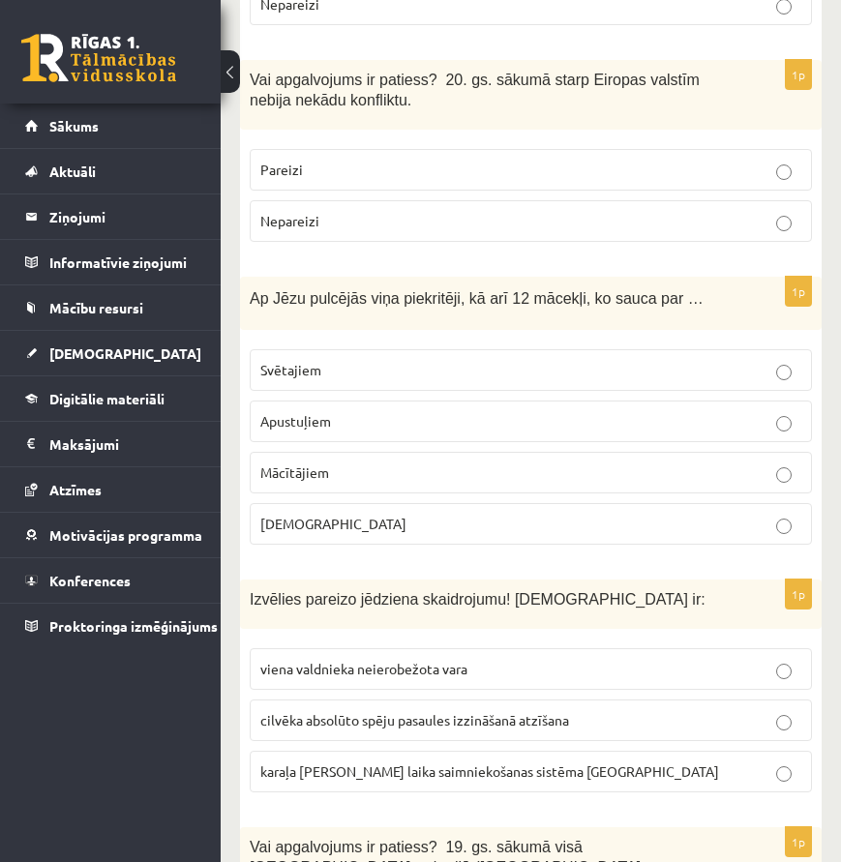
scroll to position [3096, 0]
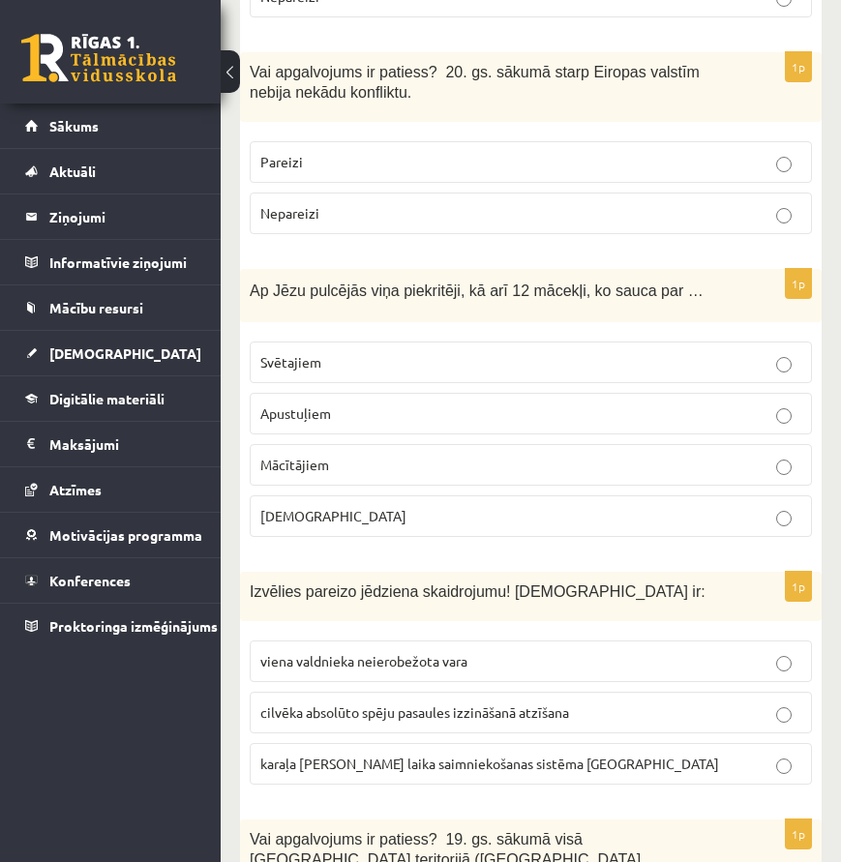
click at [403, 652] on span "viena valdnieka neierobežota vara" at bounding box center [363, 660] width 207 height 17
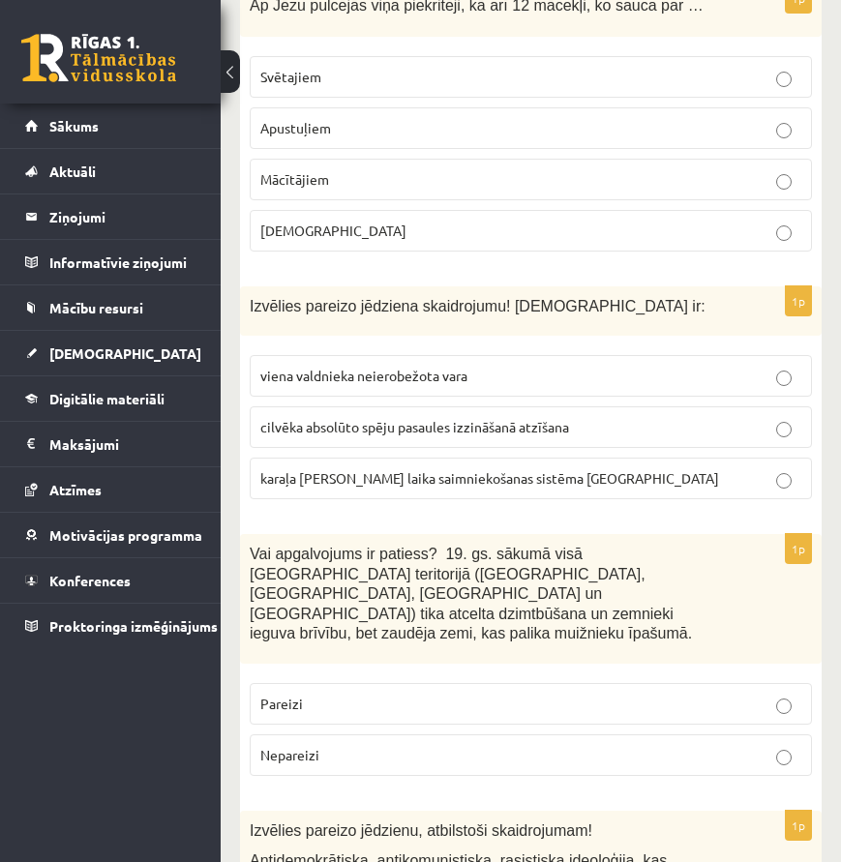
scroll to position [3387, 0]
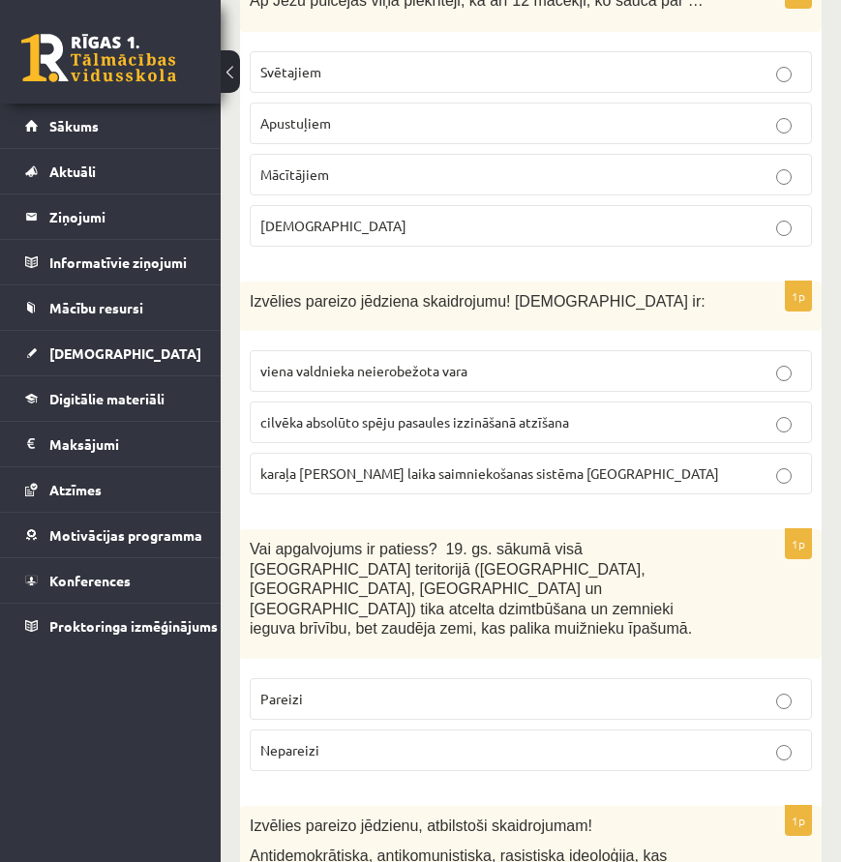
click at [391, 740] on p "Nepareizi" at bounding box center [530, 750] width 541 height 20
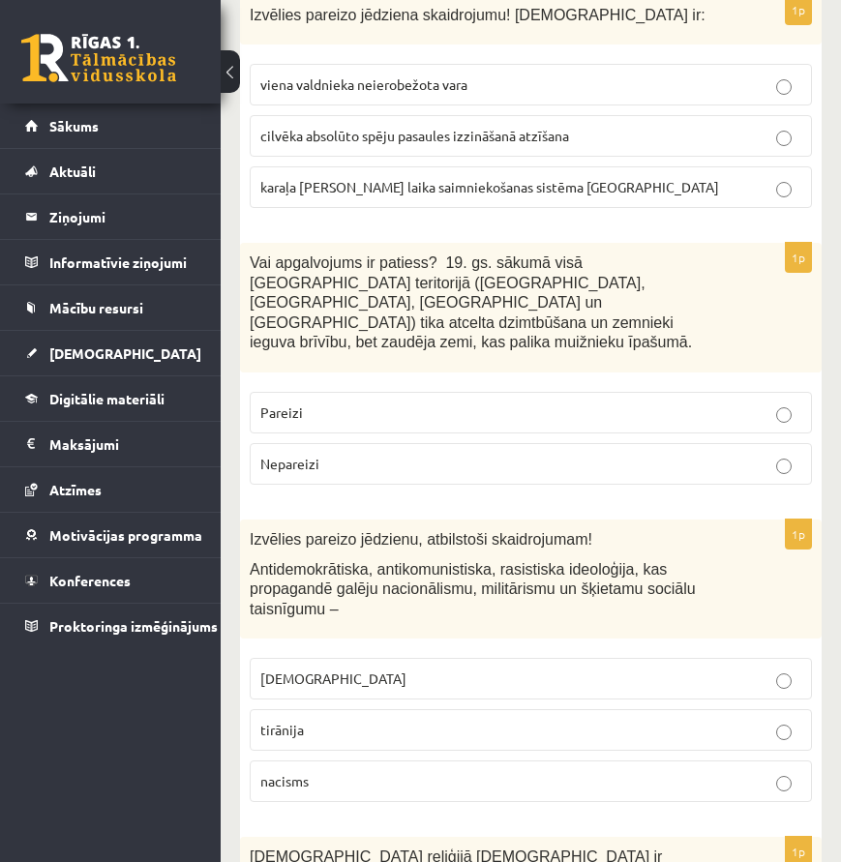
scroll to position [3677, 0]
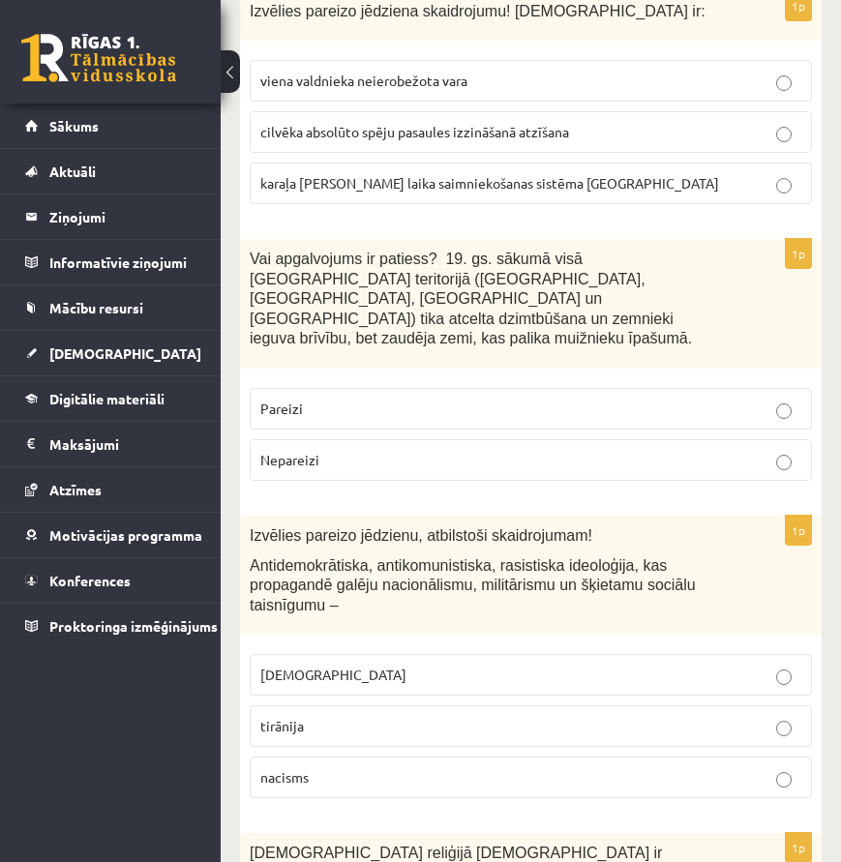
click at [404, 665] on p "fašisms" at bounding box center [530, 675] width 541 height 20
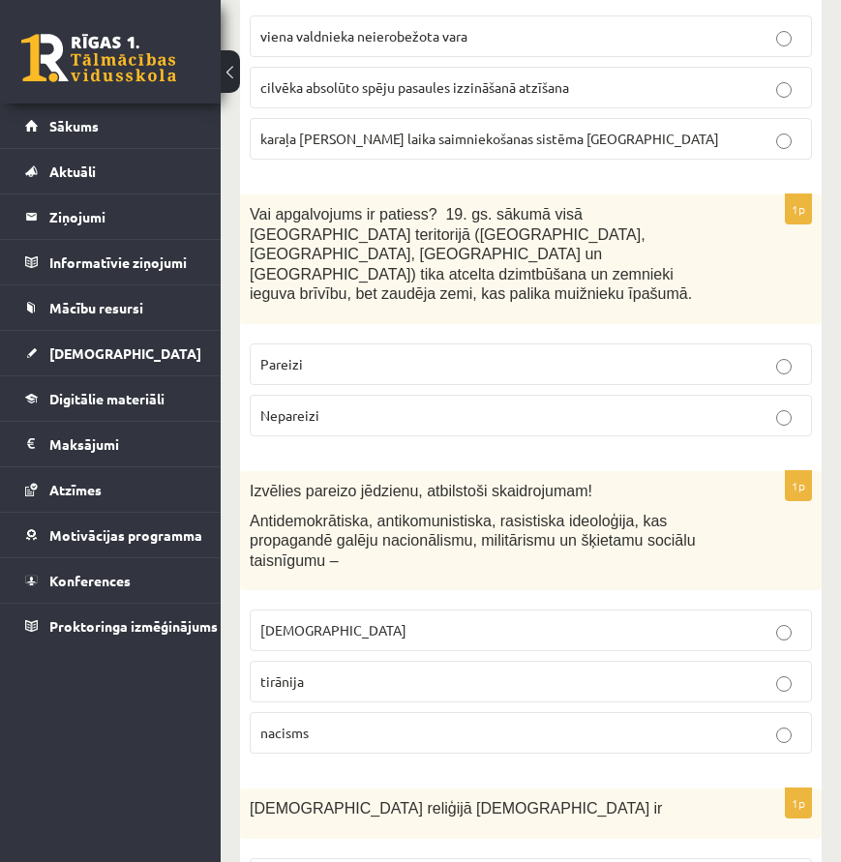
scroll to position [3871, 0]
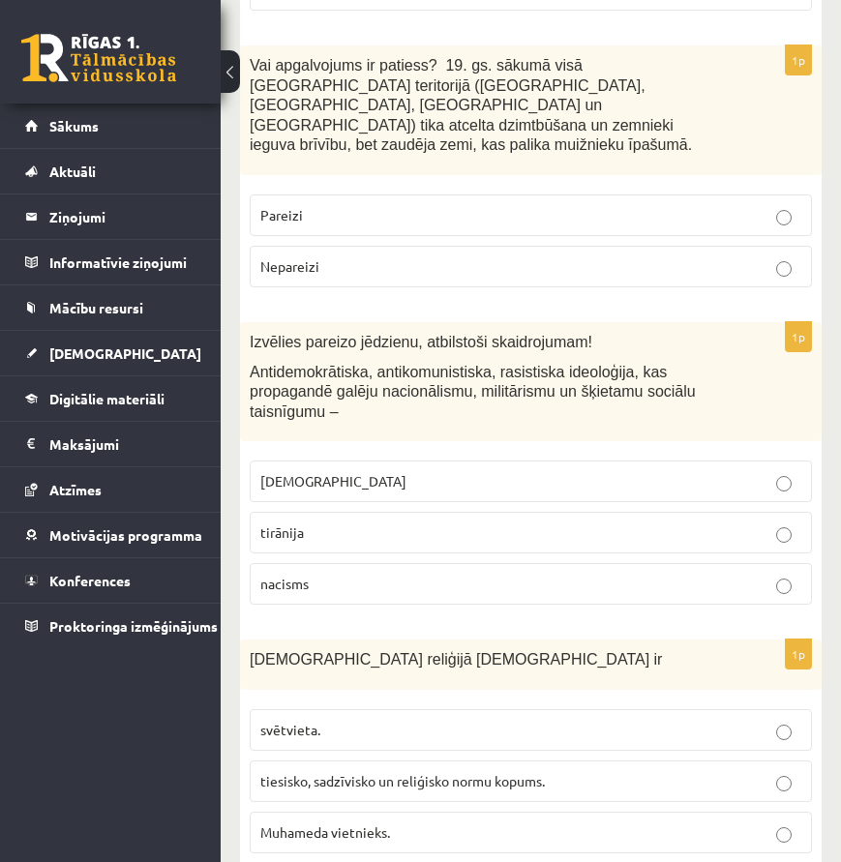
click at [349, 772] on span "tiesisko, sadzīvisko un reliģisko normu kopums." at bounding box center [402, 780] width 284 height 17
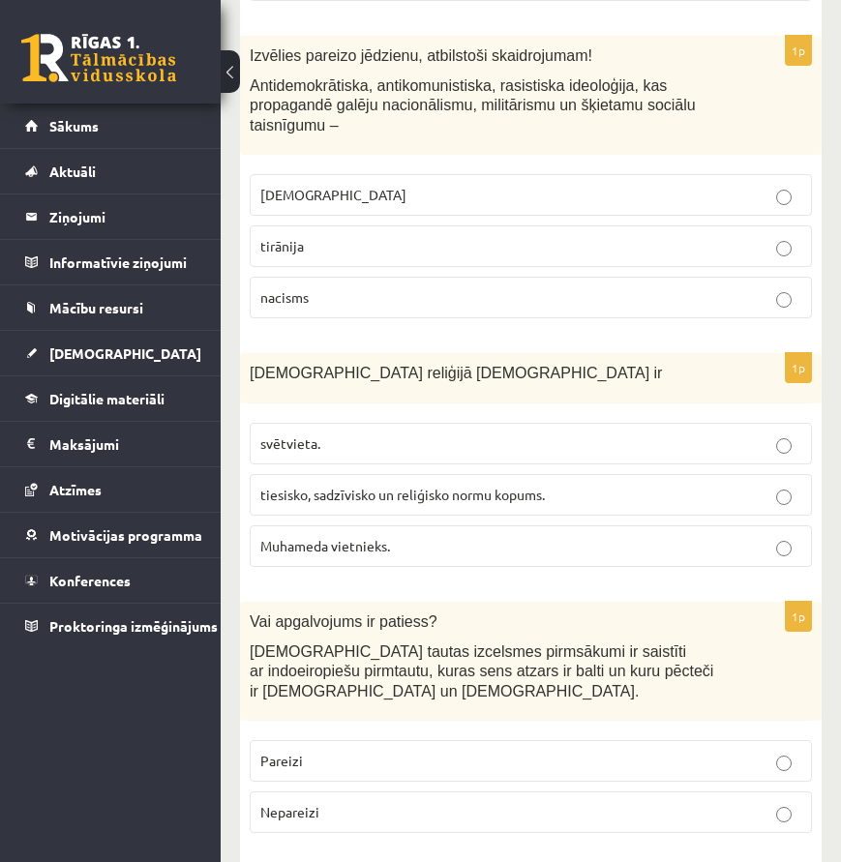
scroll to position [4161, 0]
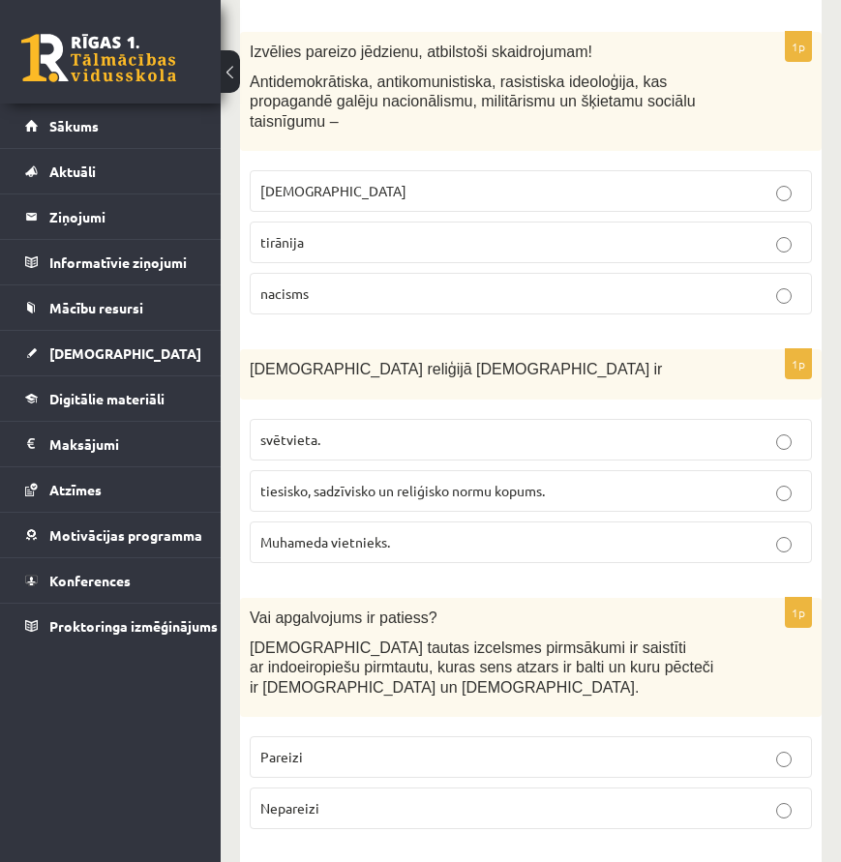
click at [306, 736] on label "Pareizi" at bounding box center [531, 757] width 562 height 42
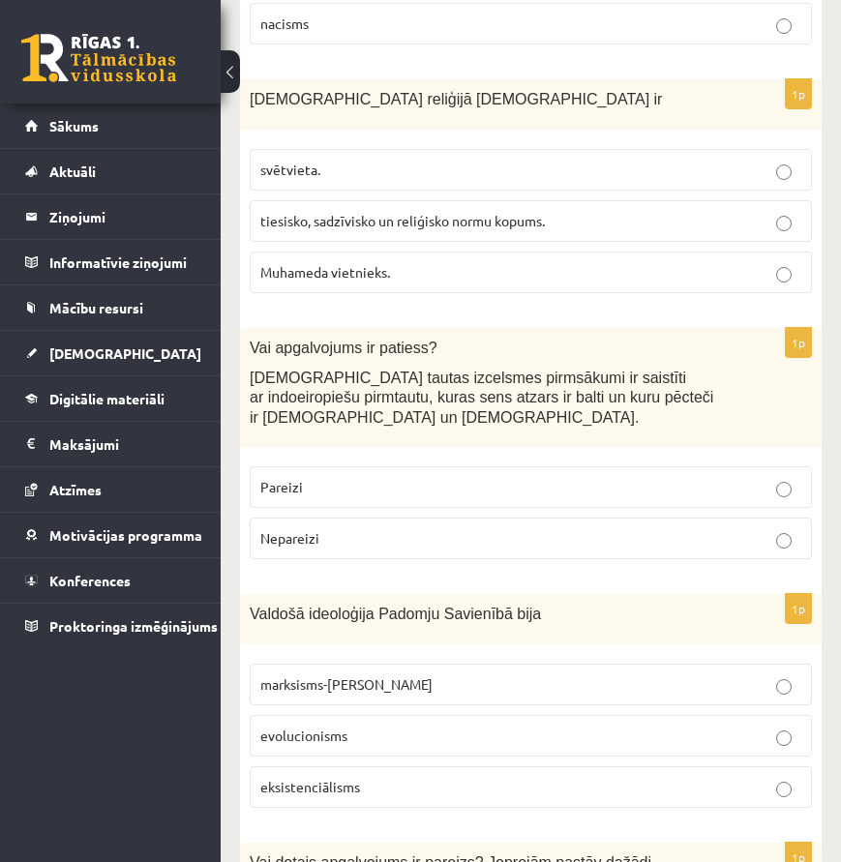
scroll to position [4451, 0]
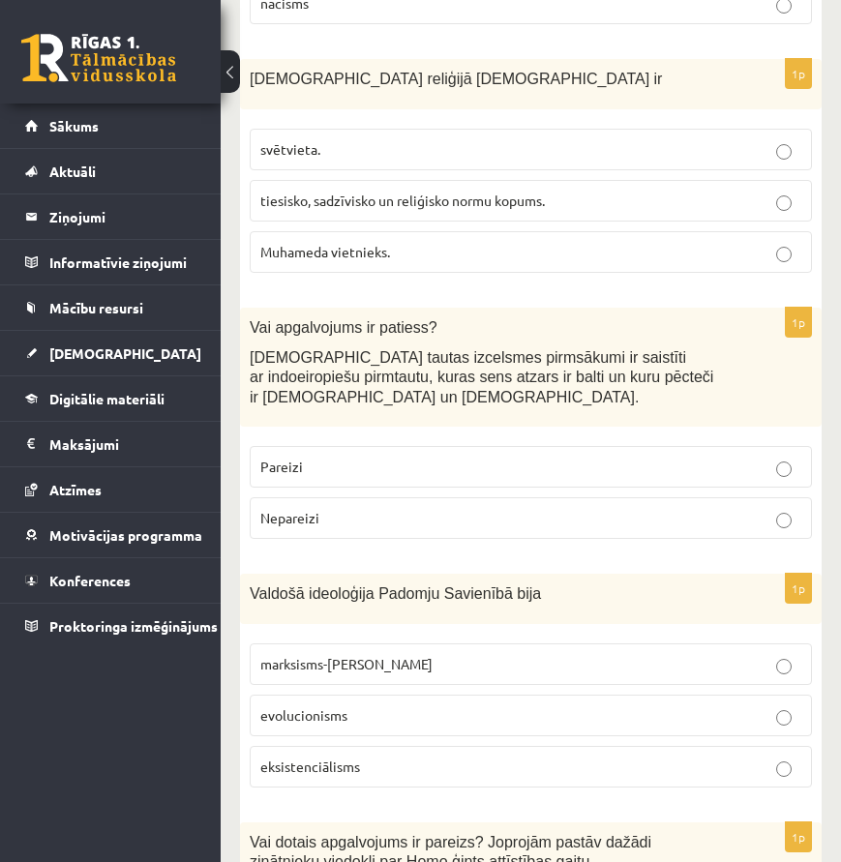
click at [396, 654] on p "marksisms-ļeņinisms" at bounding box center [530, 664] width 541 height 20
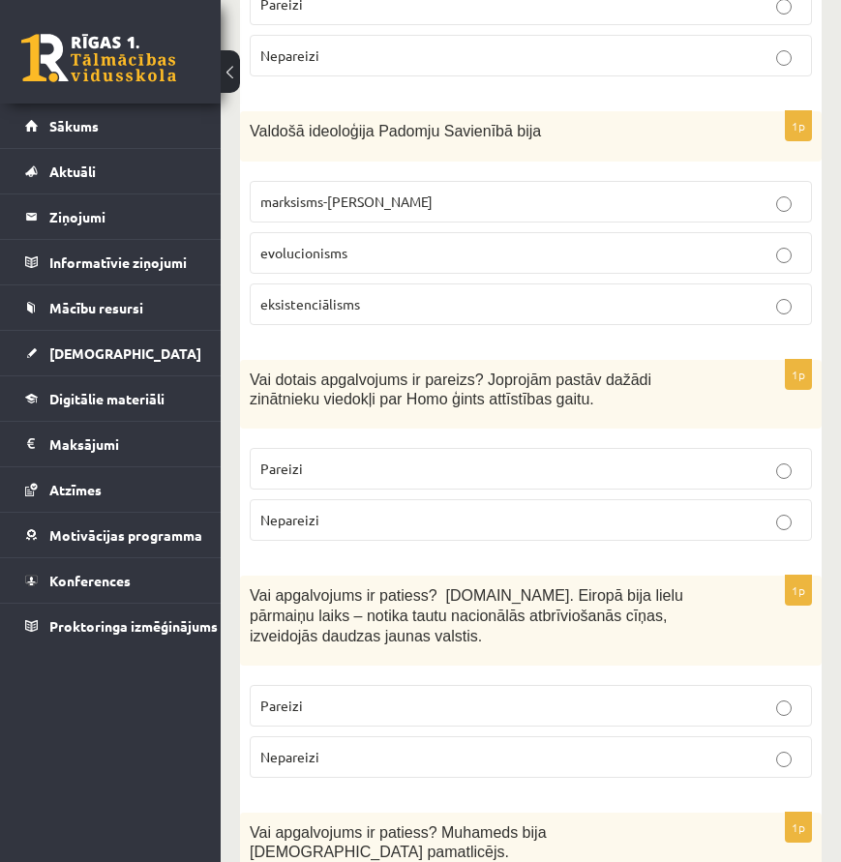
scroll to position [4935, 0]
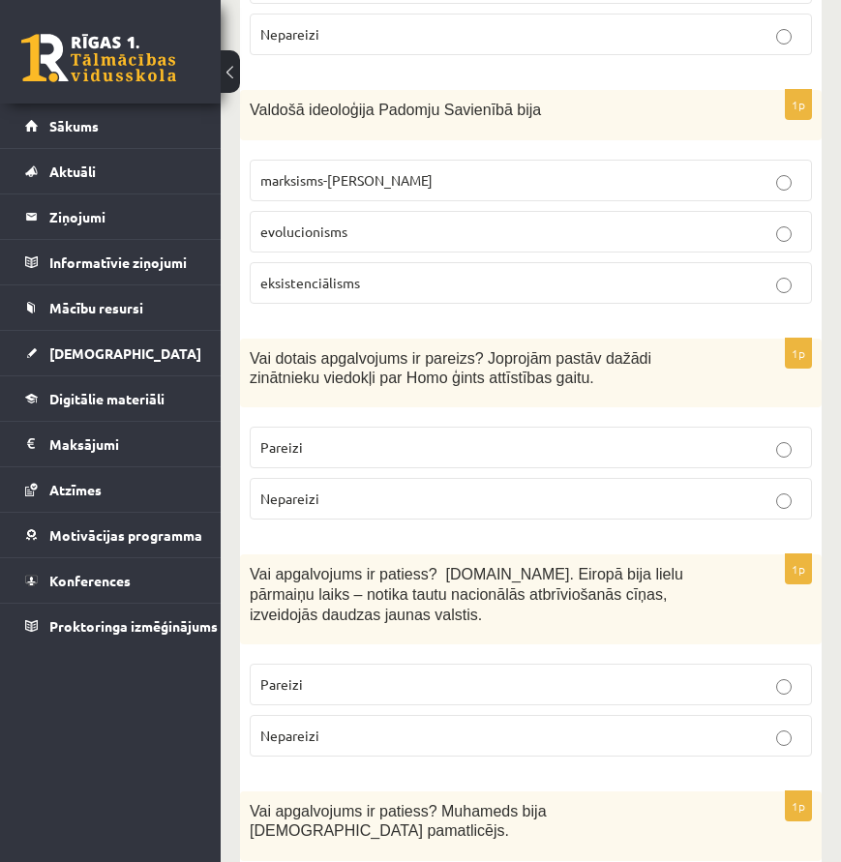
click at [410, 437] on p "Pareizi" at bounding box center [530, 447] width 541 height 20
click at [311, 674] on p "Pareizi" at bounding box center [530, 684] width 541 height 20
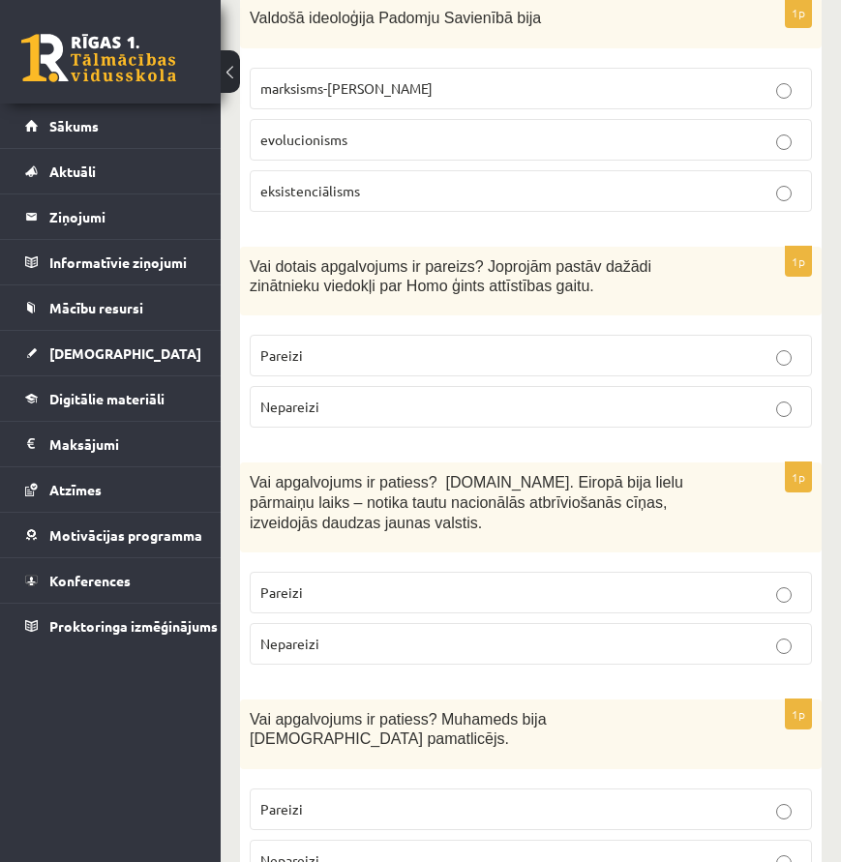
scroll to position [5032, 0]
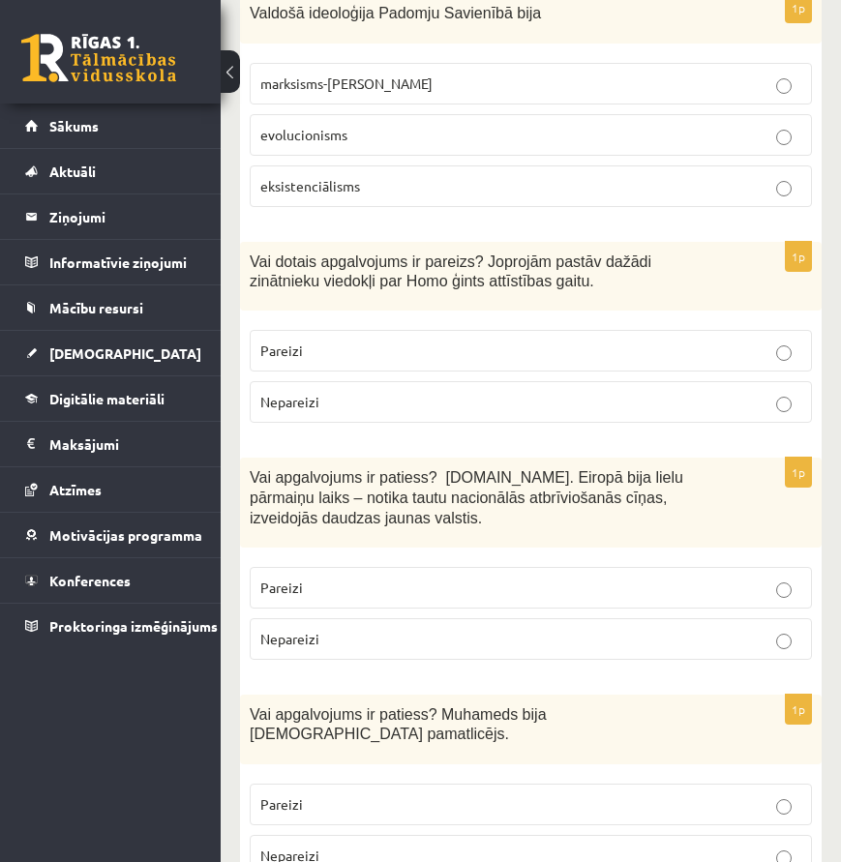
click at [361, 794] on p "Pareizi" at bounding box center [530, 804] width 541 height 20
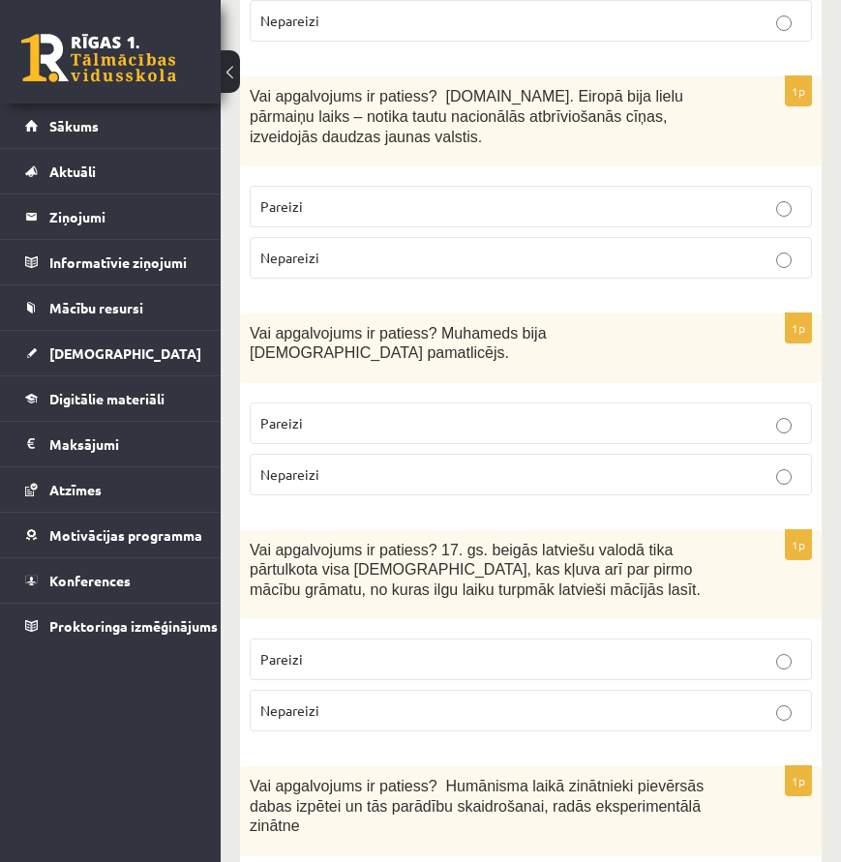
scroll to position [5419, 0]
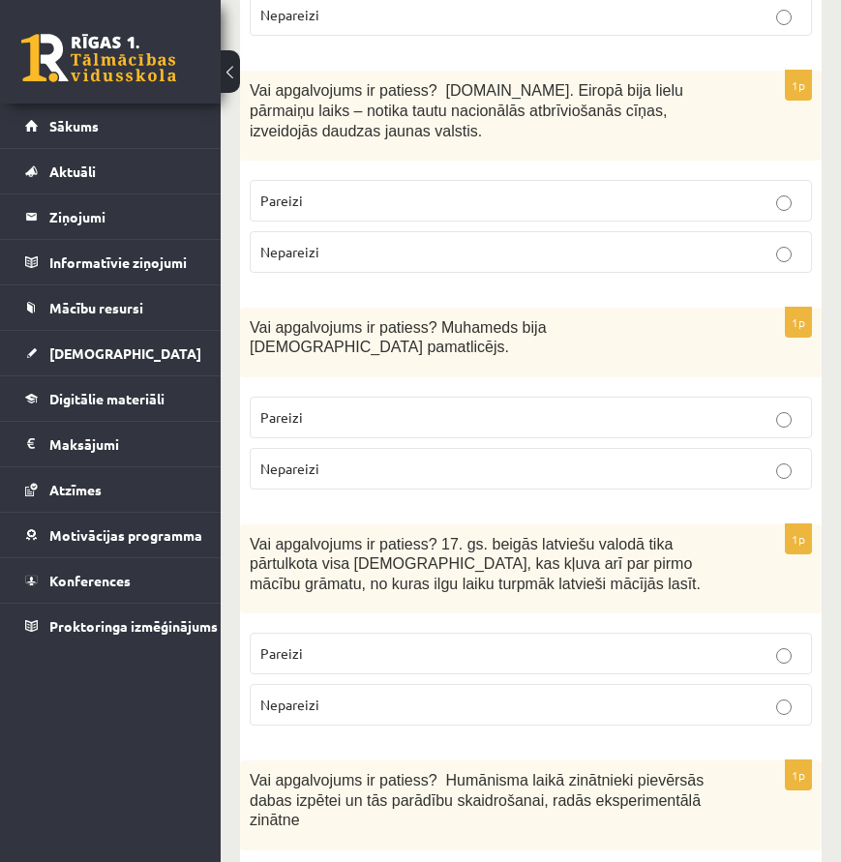
click at [385, 643] on p "Pareizi" at bounding box center [530, 653] width 541 height 20
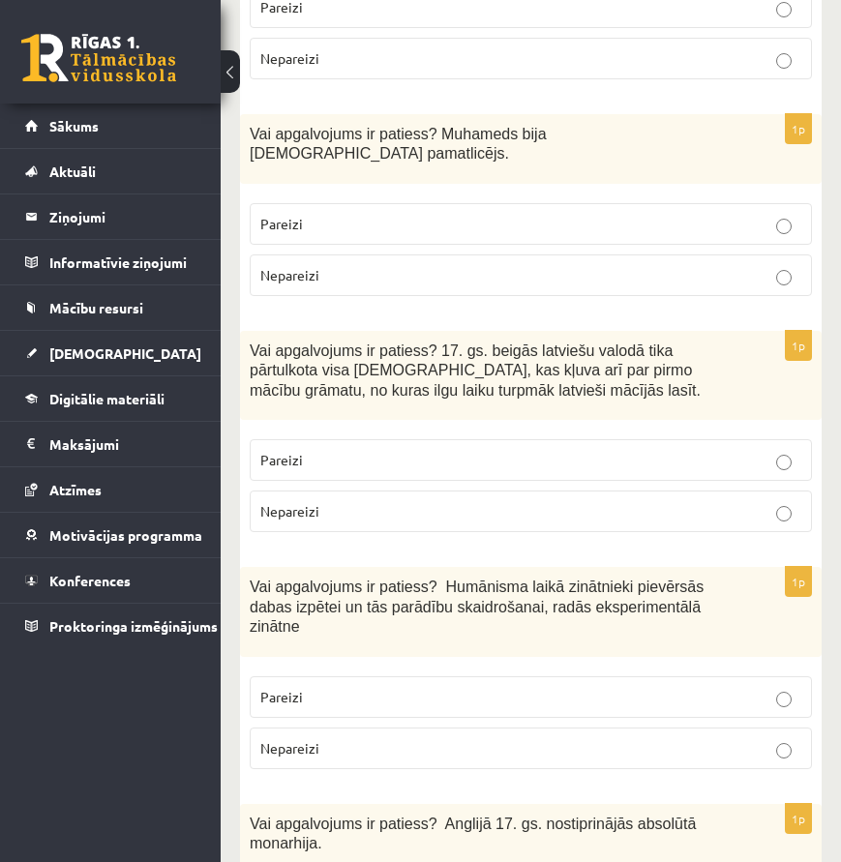
click at [351, 687] on p "Pareizi" at bounding box center [530, 697] width 541 height 20
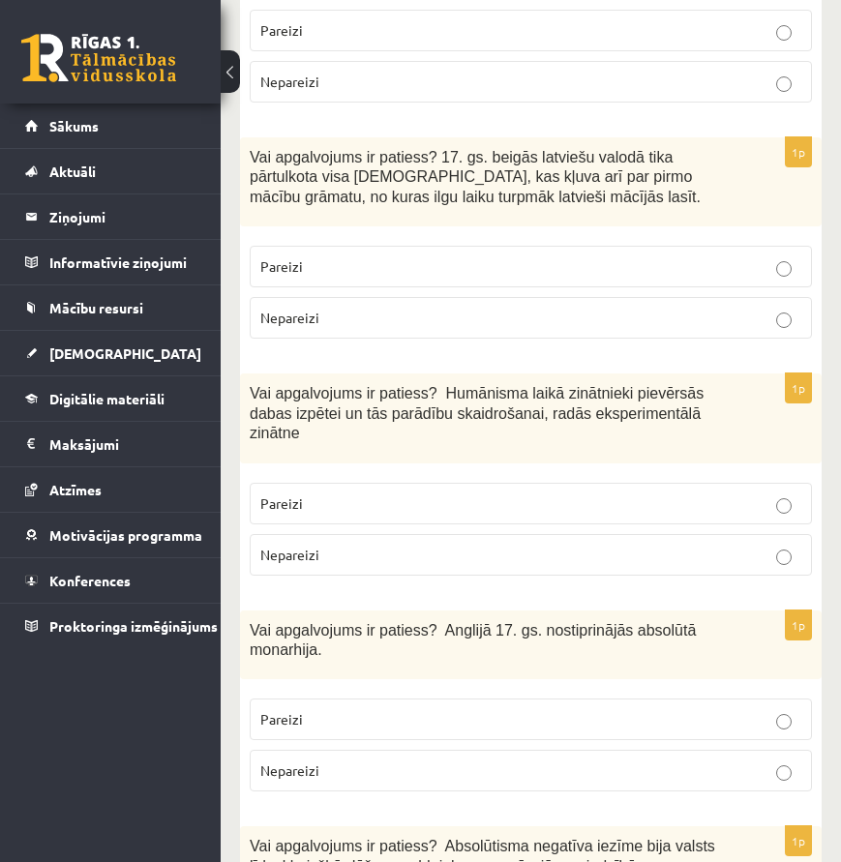
click at [350, 699] on label "Pareizi" at bounding box center [531, 720] width 562 height 42
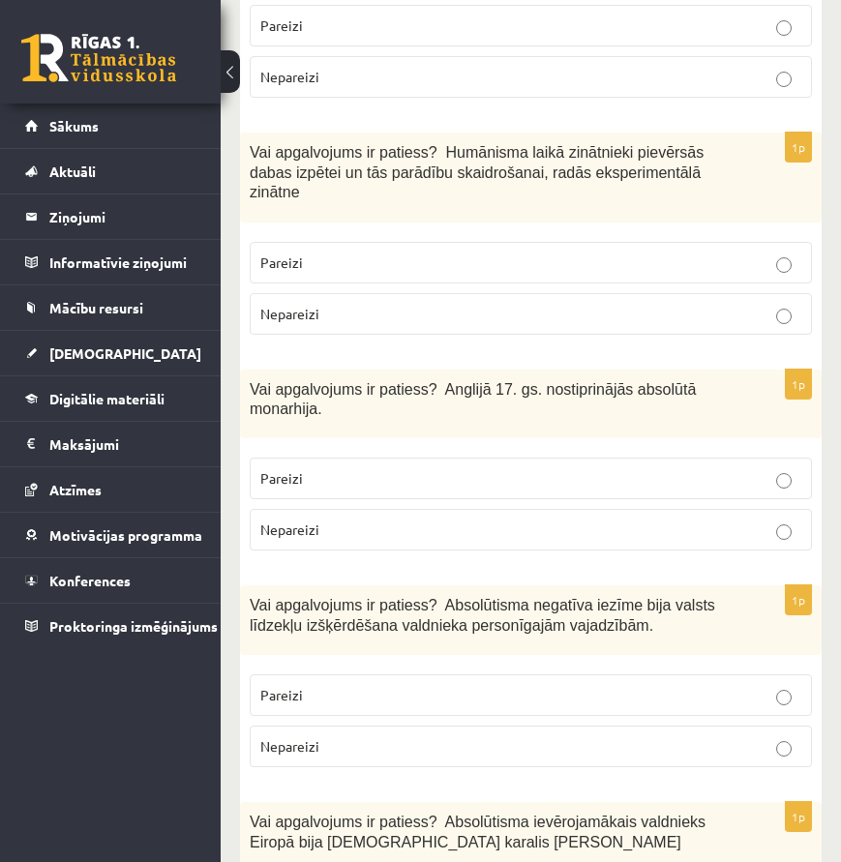
scroll to position [6096, 0]
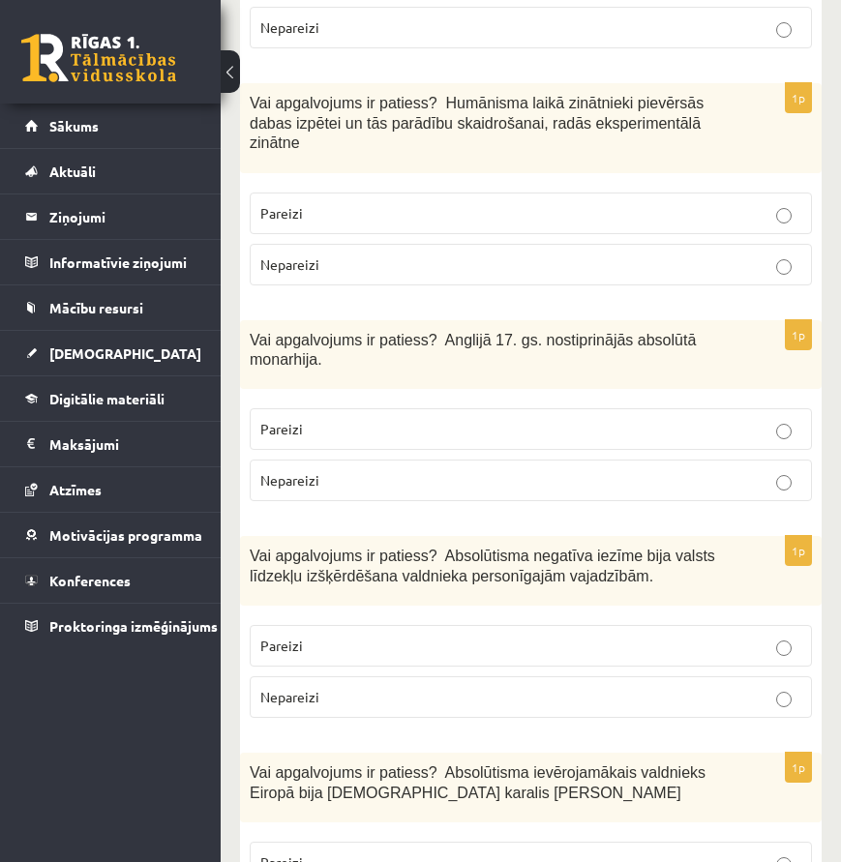
click at [407, 687] on p "Nepareizi" at bounding box center [530, 697] width 541 height 20
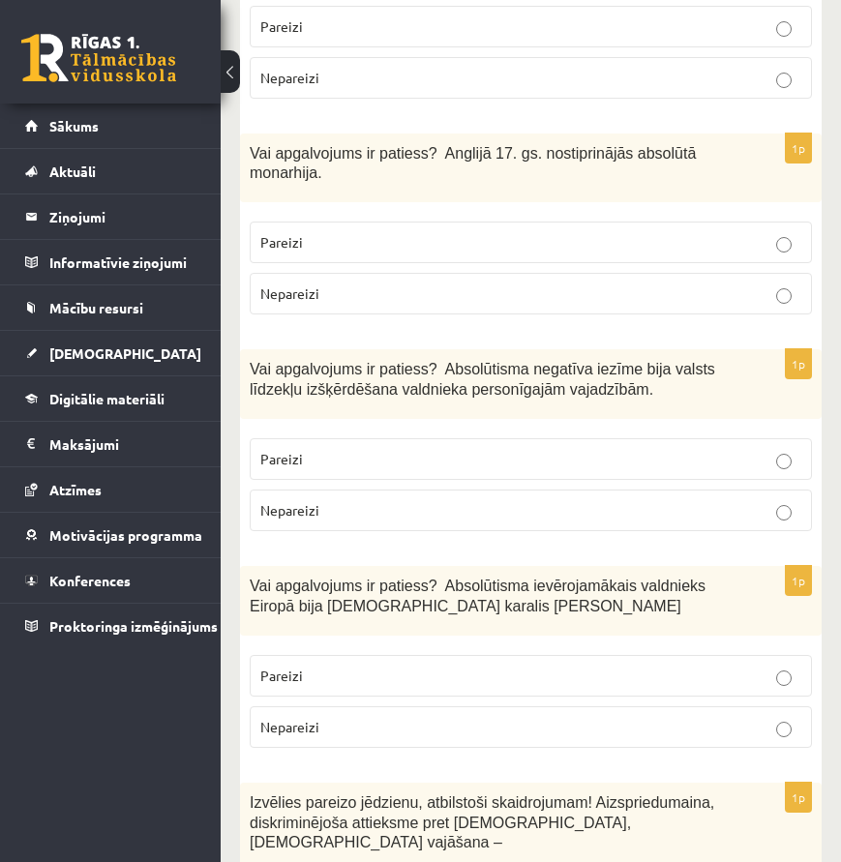
scroll to position [6290, 0]
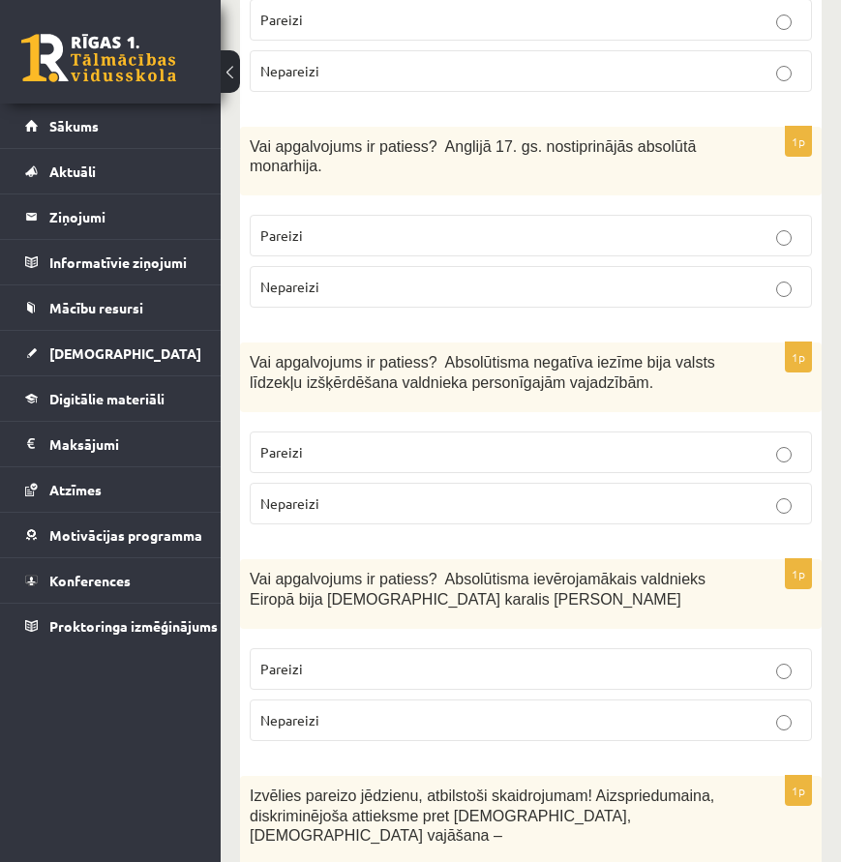
click at [370, 659] on p "Pareizi" at bounding box center [530, 669] width 541 height 20
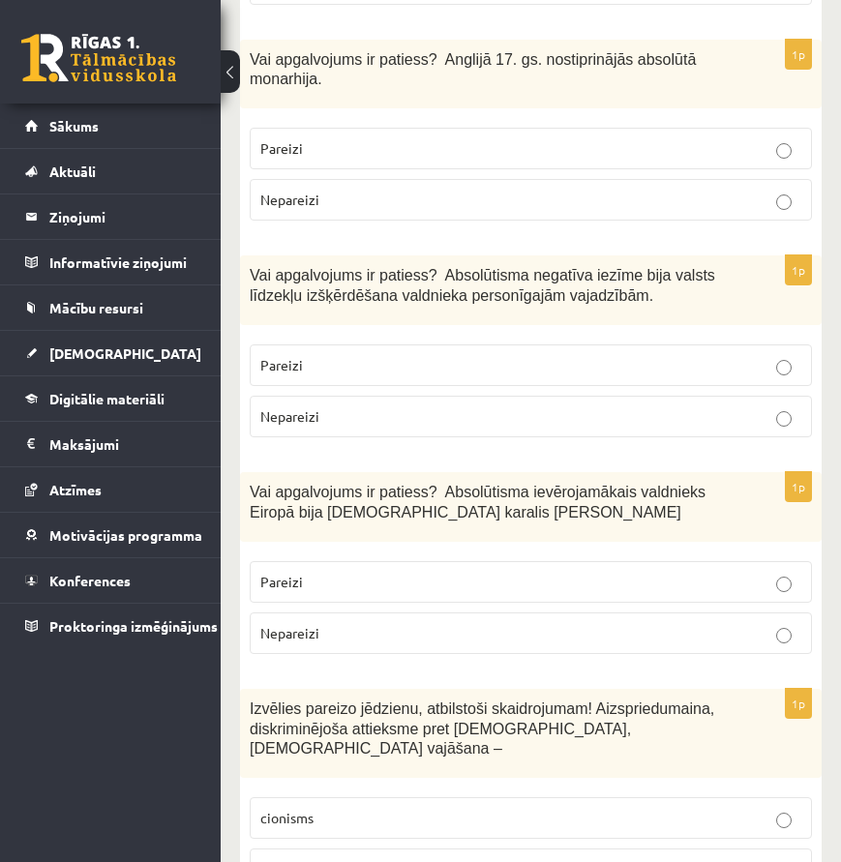
scroll to position [6386, 0]
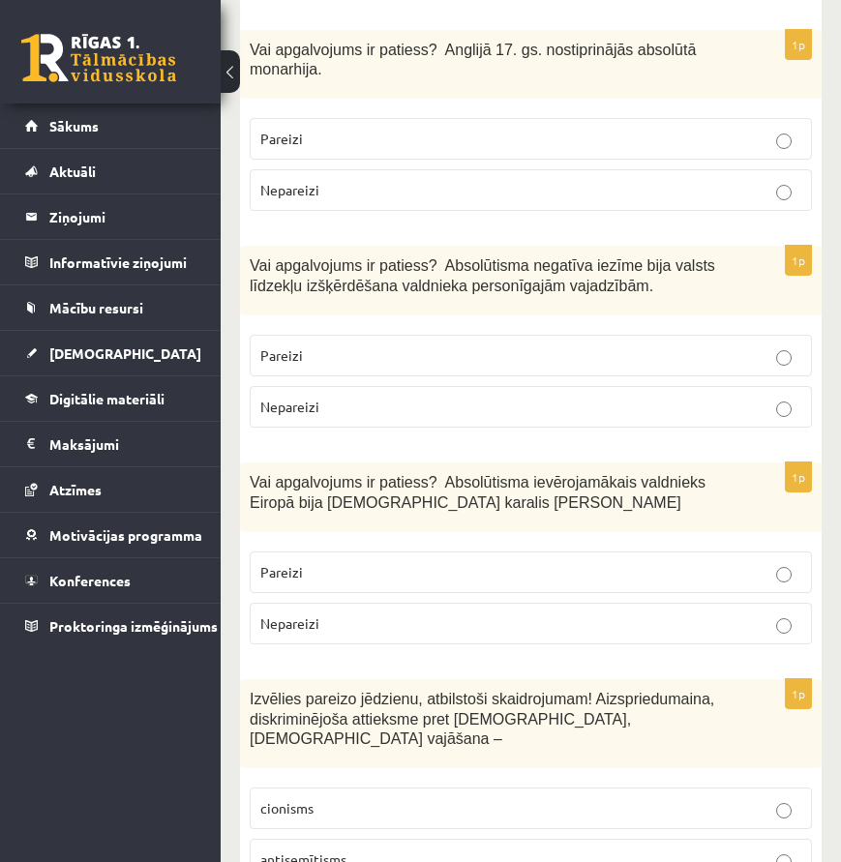
click at [391, 850] on p "antisemītisms" at bounding box center [530, 860] width 541 height 20
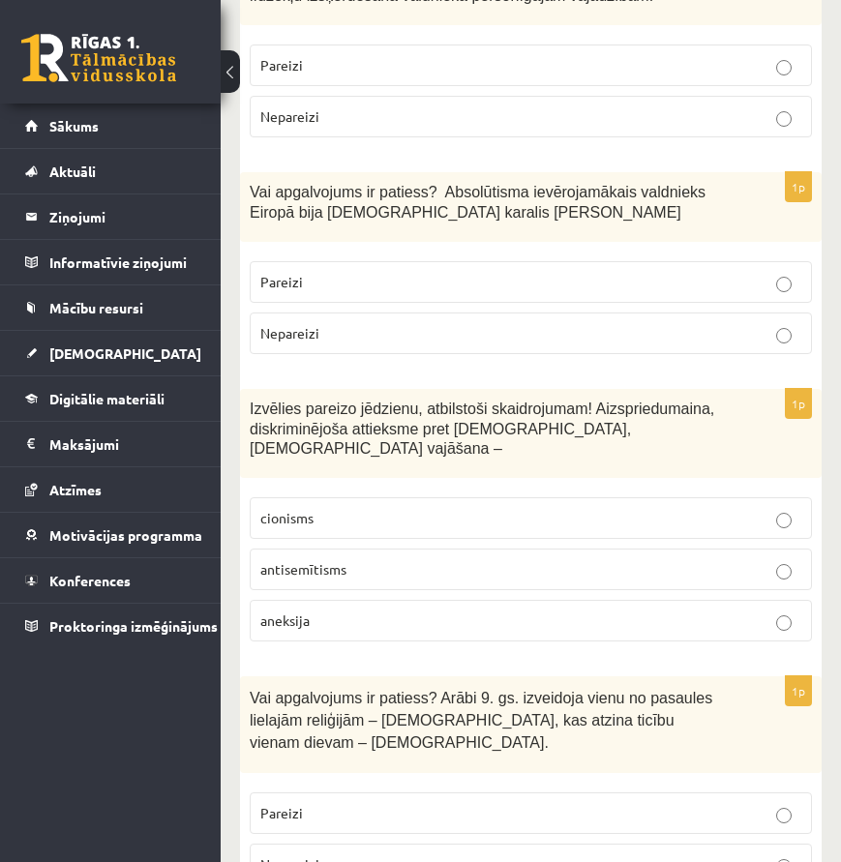
click at [370, 854] on p "Nepareizi" at bounding box center [530, 864] width 541 height 20
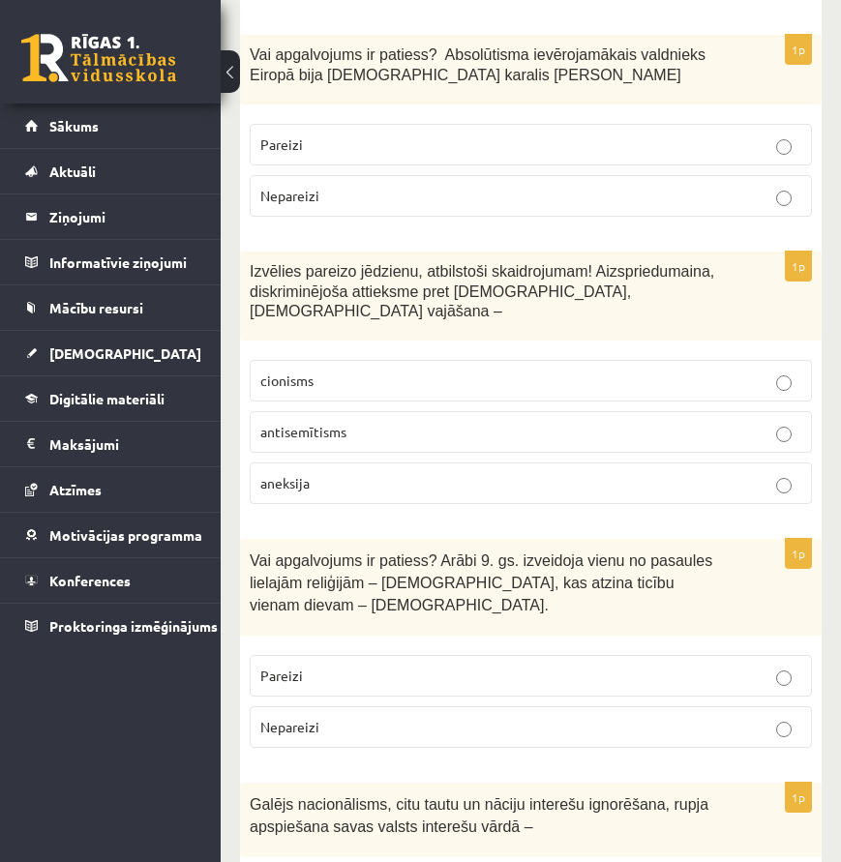
scroll to position [6817, 0]
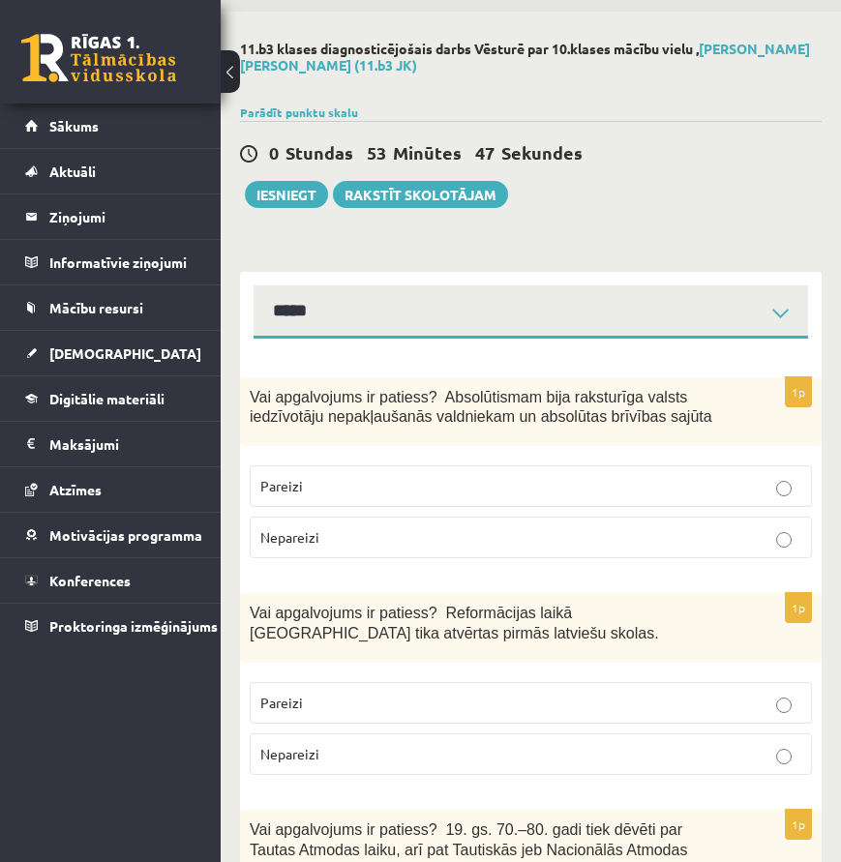
scroll to position [0, 0]
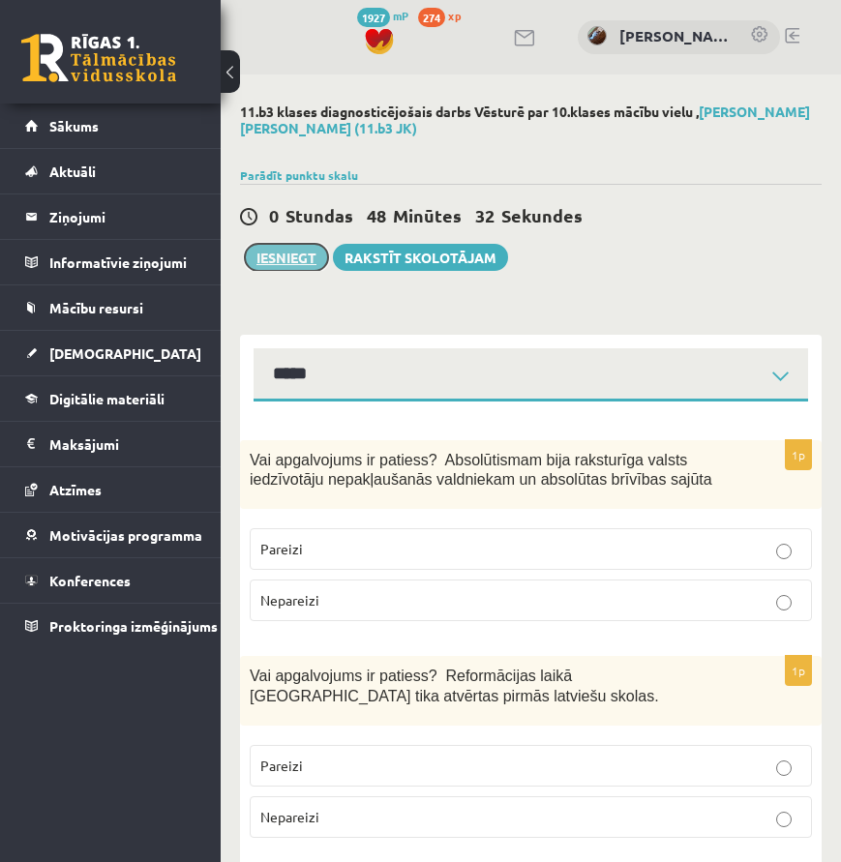
click at [278, 251] on button "Iesniegt" at bounding box center [286, 257] width 83 height 27
